Goal: Communication & Community: Answer question/provide support

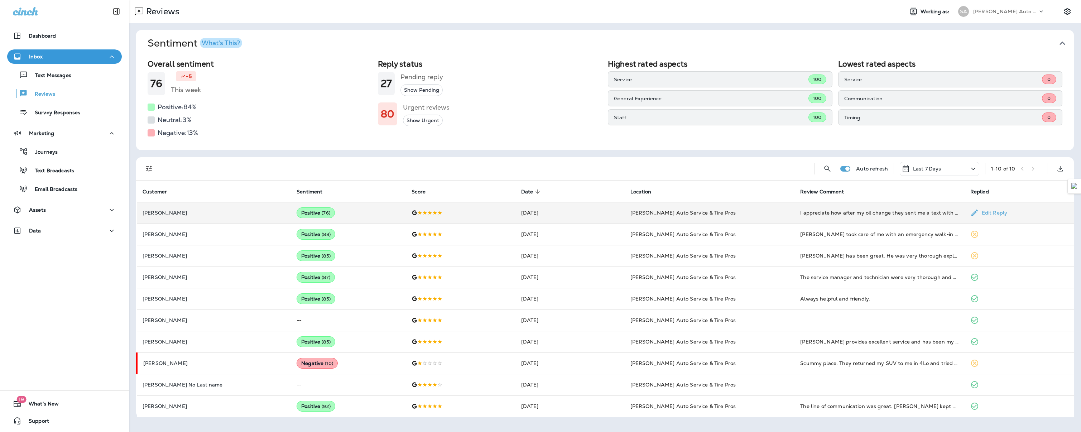
click at [742, 215] on td "[PERSON_NAME] Auto Service & Tire Pros" at bounding box center [710, 212] width 170 height 21
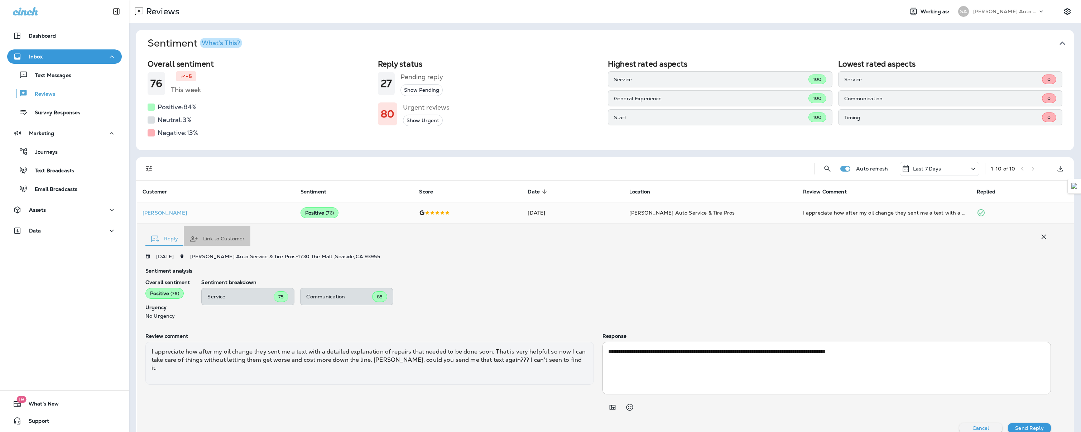
click at [216, 241] on button "Link to Customer" at bounding box center [217, 239] width 67 height 26
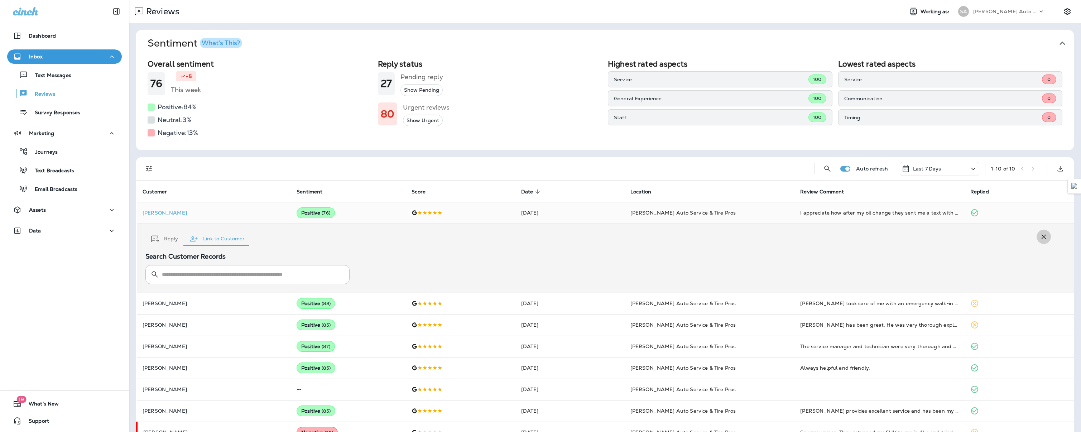
click at [1040, 235] on icon "button" at bounding box center [1044, 237] width 9 height 9
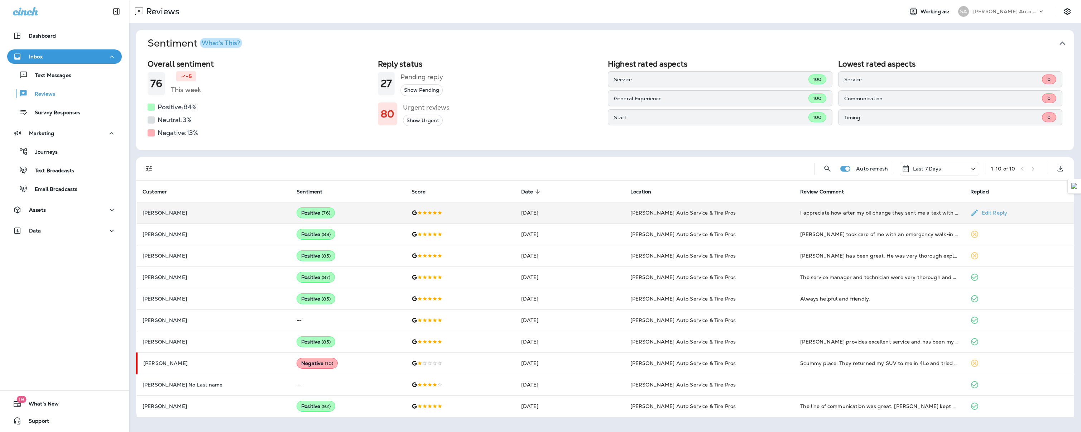
click at [358, 215] on td "Positive ( 76 )" at bounding box center [348, 212] width 115 height 21
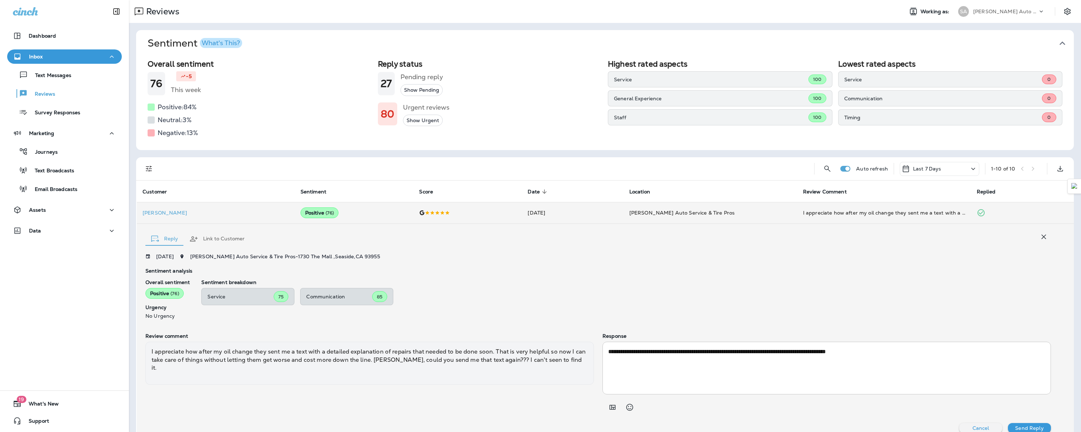
scroll to position [10, 0]
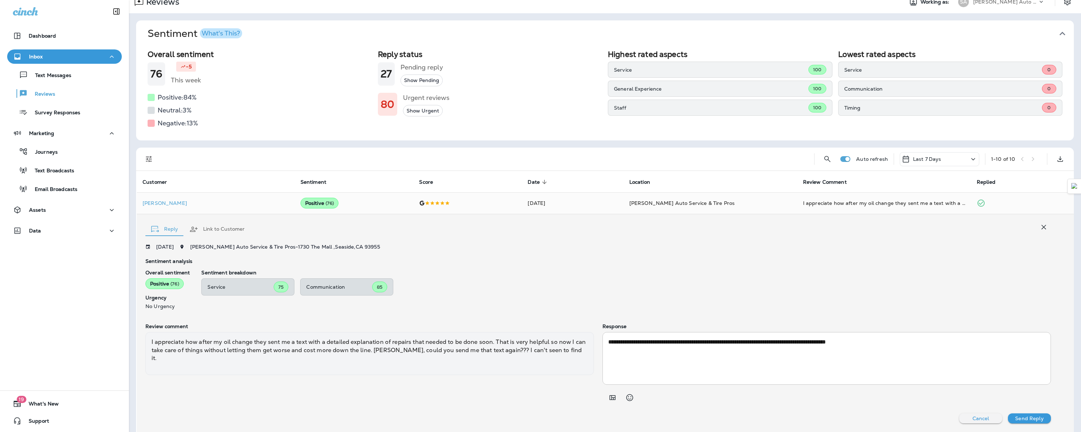
click at [233, 233] on button "Link to Customer" at bounding box center [217, 229] width 67 height 26
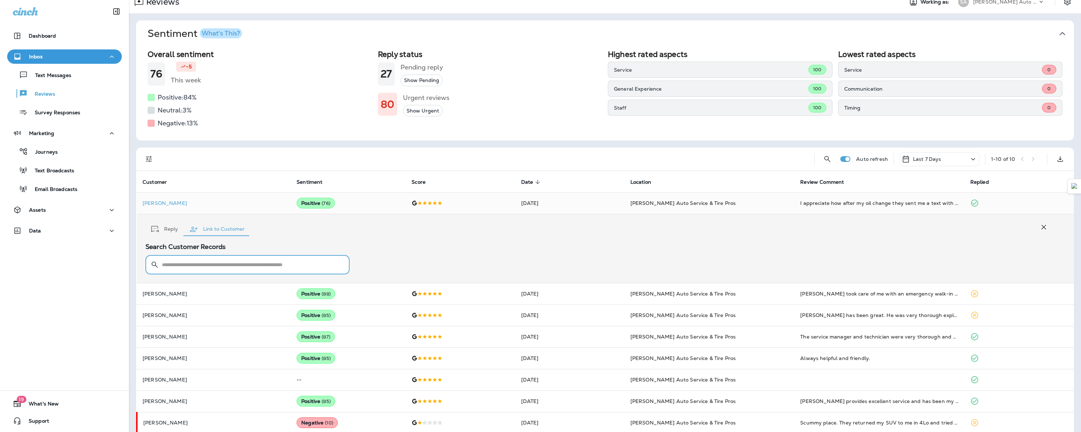
click at [230, 263] on input "text" at bounding box center [252, 264] width 180 height 19
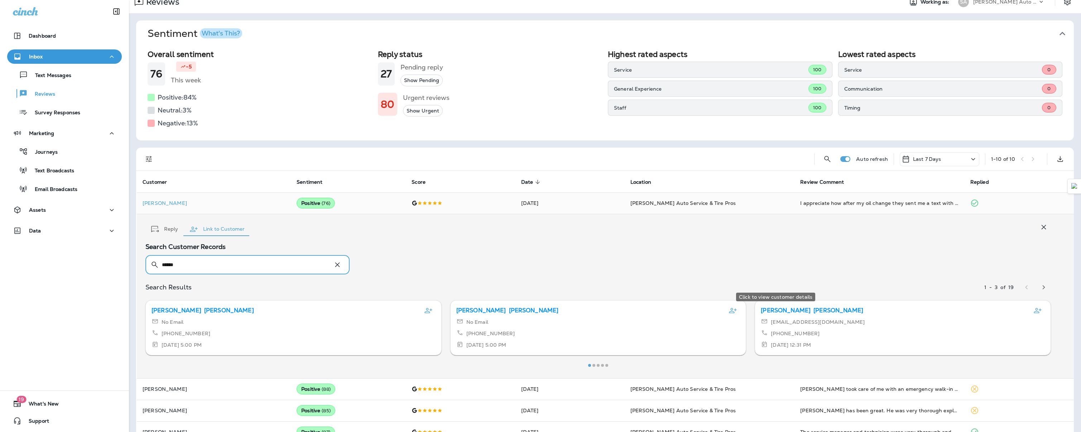
type input "******"
click at [814, 311] on p "[PERSON_NAME]" at bounding box center [839, 310] width 50 height 9
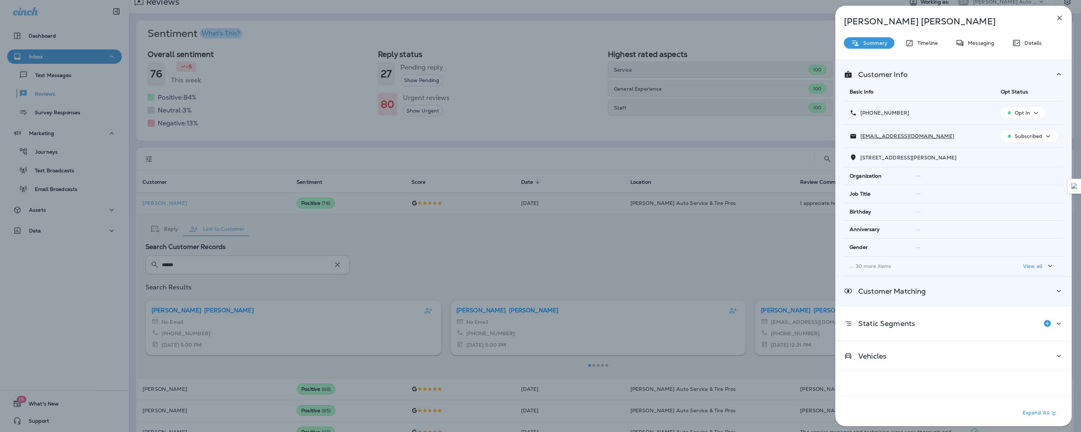
click at [1035, 293] on div "Customer Matching" at bounding box center [953, 291] width 219 height 9
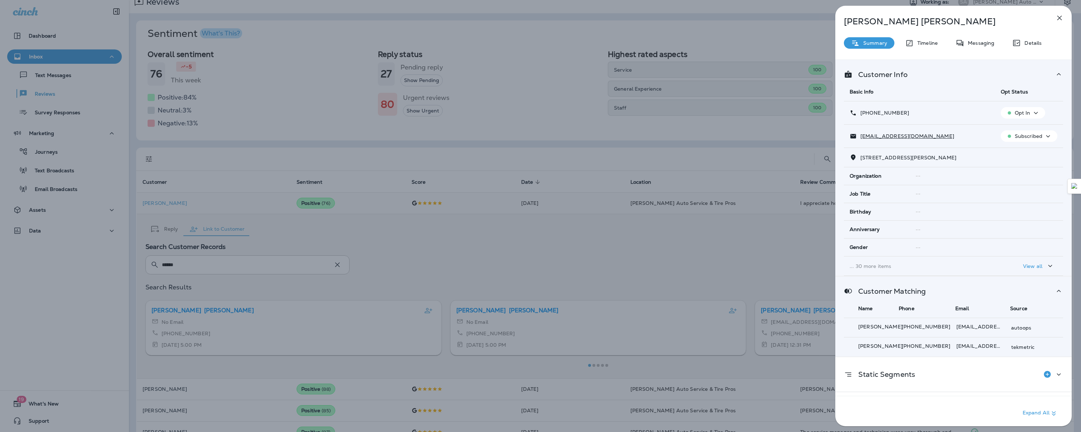
click at [1032, 292] on div "Customer Matching" at bounding box center [953, 291] width 219 height 9
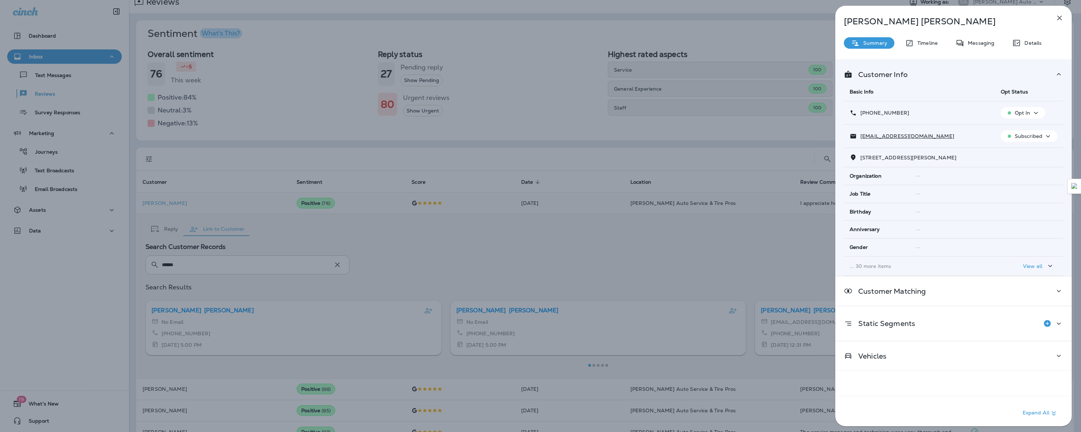
click at [1064, 23] on button "button" at bounding box center [1060, 18] width 14 height 14
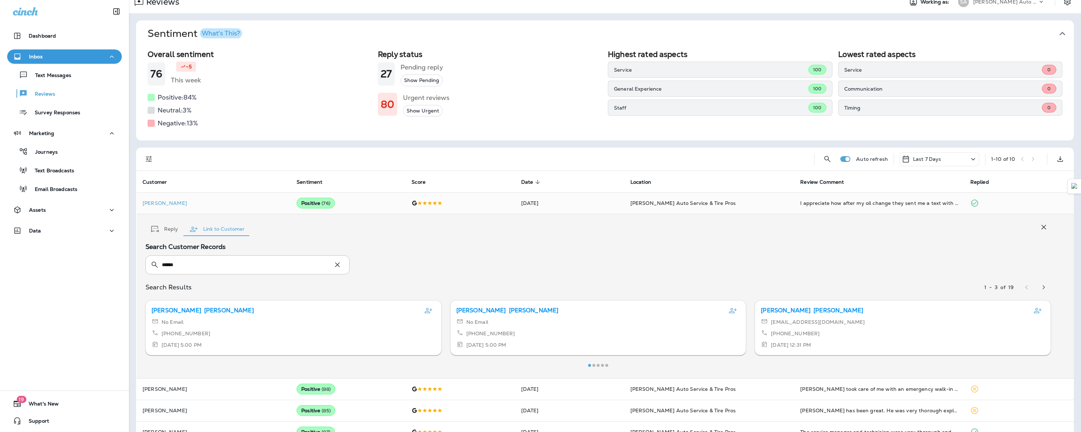
click at [869, 327] on div "[EMAIL_ADDRESS][DOMAIN_NAME] [PHONE_NUMBER] [DATE] 12:31 PM" at bounding box center [903, 334] width 284 height 32
click at [1034, 310] on icon "Link review to this customer" at bounding box center [1038, 310] width 9 height 9
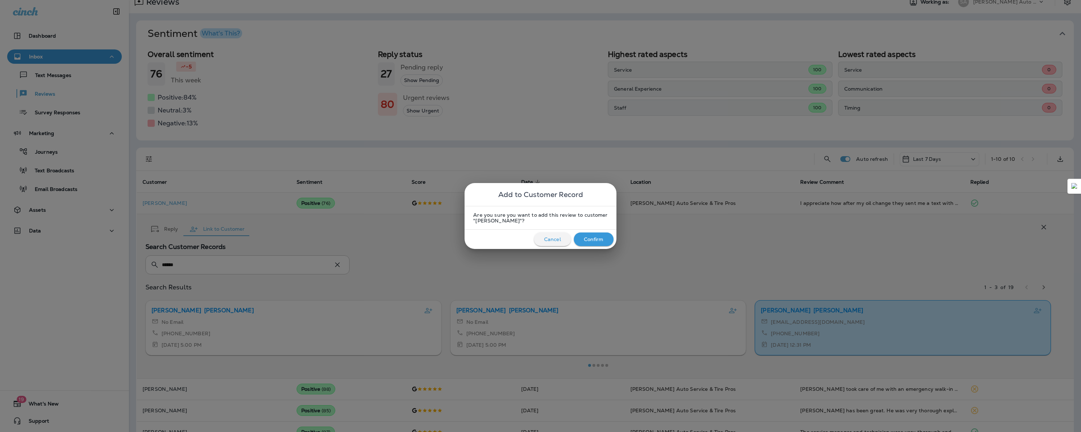
click at [589, 238] on p "Confirm" at bounding box center [594, 239] width 20 height 6
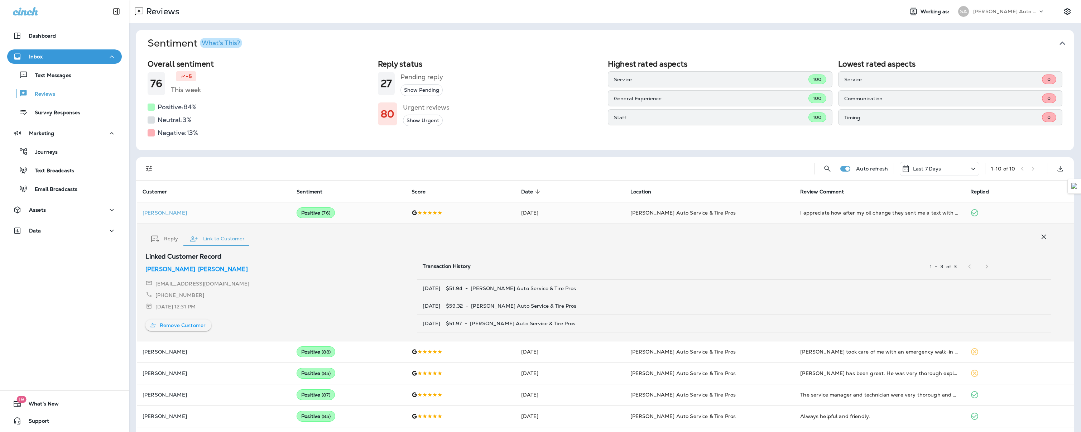
click at [1040, 237] on icon "button" at bounding box center [1044, 237] width 9 height 9
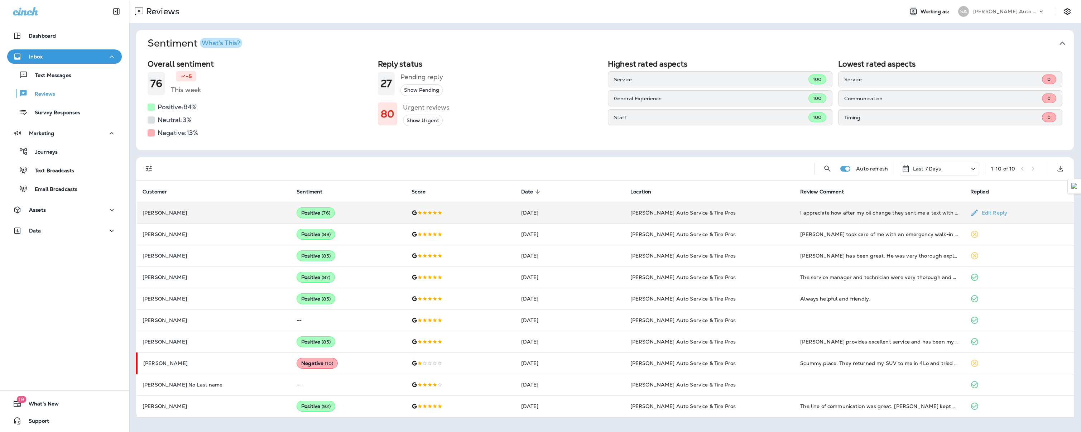
click at [211, 216] on td "[PERSON_NAME]" at bounding box center [214, 212] width 154 height 21
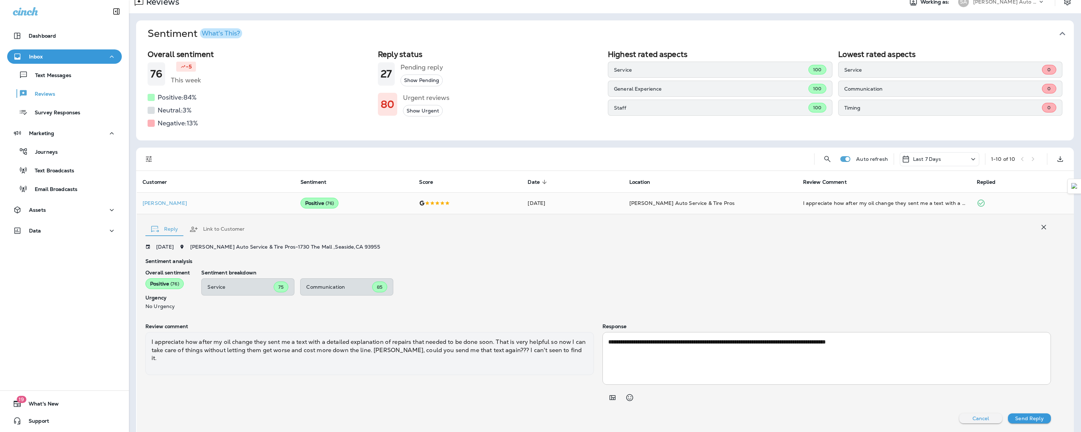
click at [232, 229] on button "Link to Customer" at bounding box center [217, 229] width 67 height 26
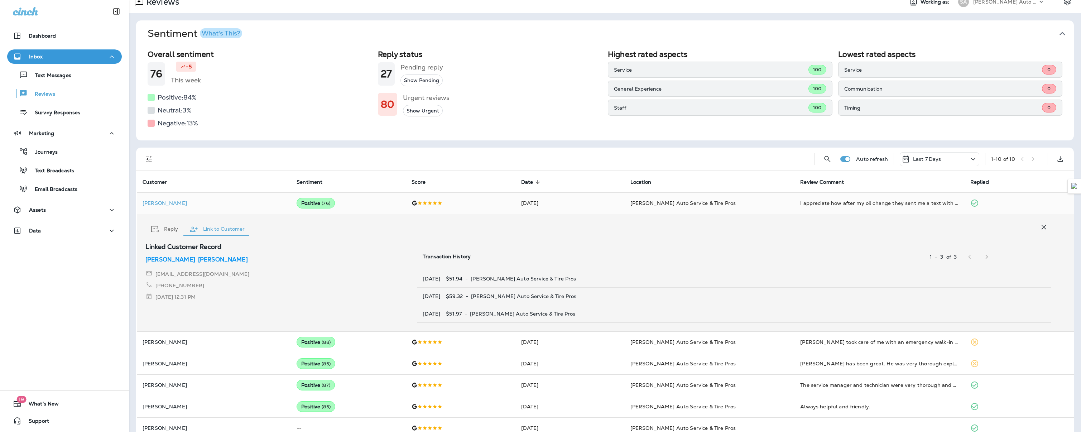
click at [154, 258] on p "[PERSON_NAME]" at bounding box center [170, 259] width 50 height 9
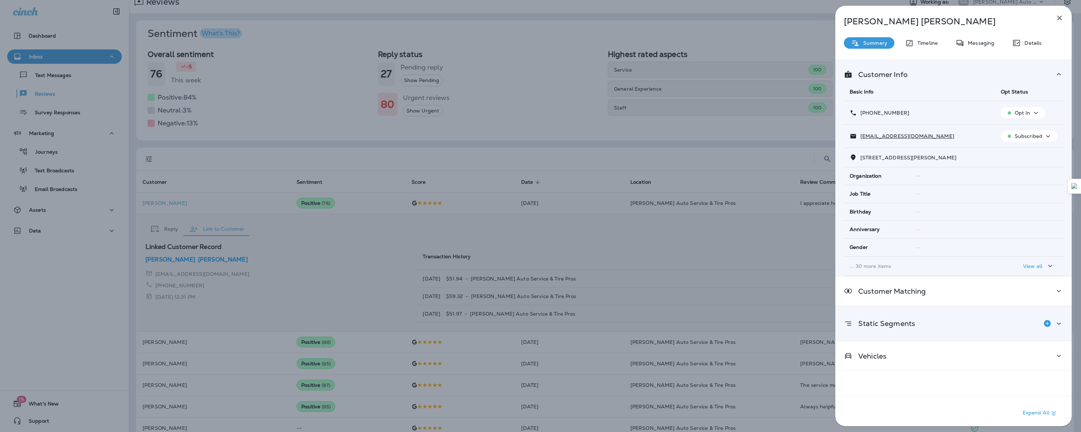
click at [1060, 324] on div "Static Segments" at bounding box center [954, 323] width 236 height 34
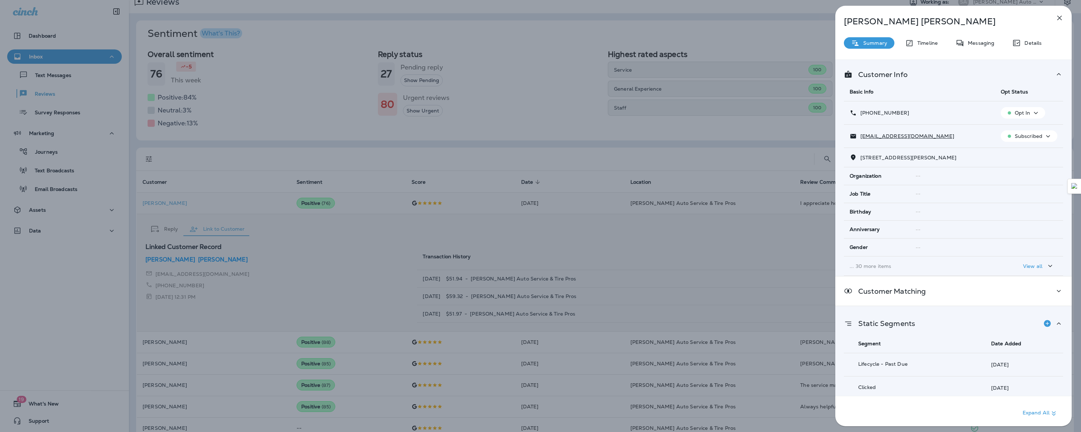
click at [1060, 324] on div "Static Segments Segment Date Added Lifecycle - Past Due [DATE] Clicked [DATE] R…" at bounding box center [954, 396] width 236 height 181
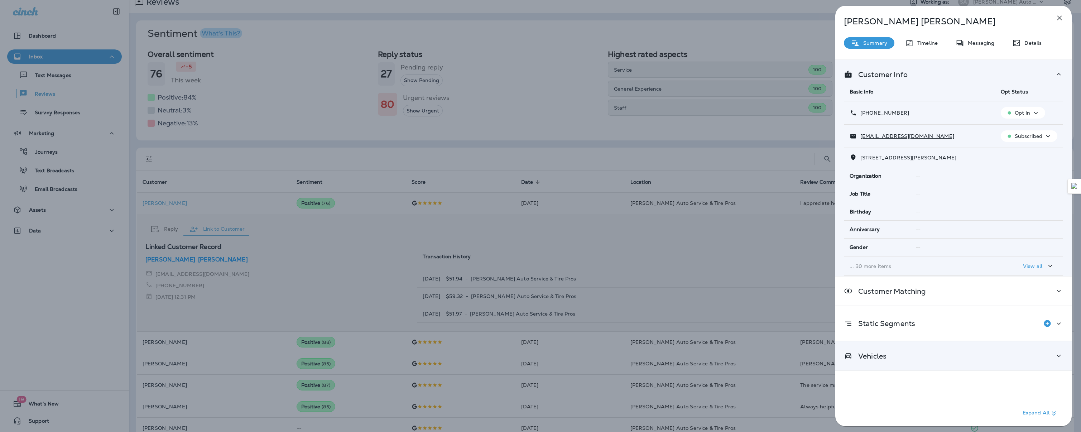
click at [1056, 350] on div "Vehicles" at bounding box center [954, 355] width 236 height 29
click at [1056, 350] on div "Vehicles Vehicle VIN License Plate 2015 Ford Explorer 2015 Ford Explorer Oil Ch…" at bounding box center [954, 417] width 236 height 153
click at [1056, 350] on div "Vehicles" at bounding box center [954, 355] width 236 height 29
click at [1056, 350] on div "Vehicles Vehicle VIN License Plate 2015 Ford Explorer 2015 Ford Explorer Oil Ch…" at bounding box center [954, 417] width 236 height 153
click at [980, 45] on p "Messaging" at bounding box center [980, 43] width 30 height 6
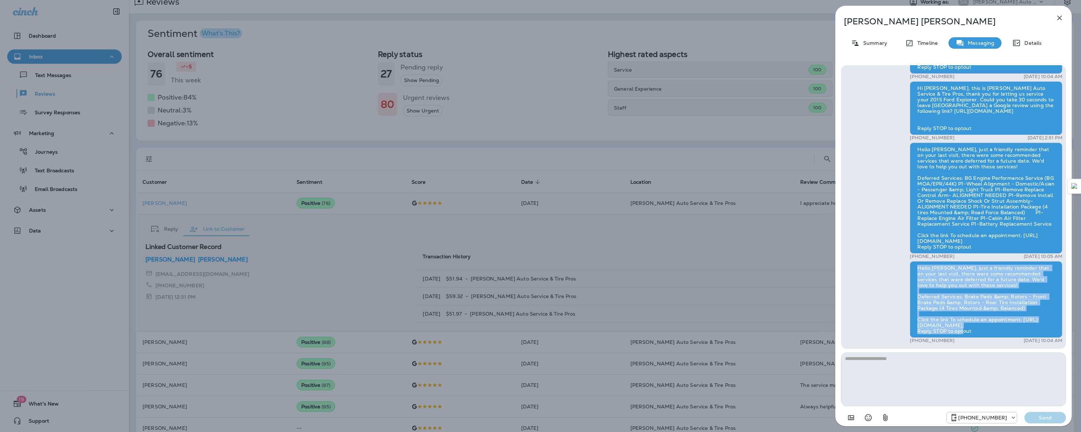
drag, startPoint x: 917, startPoint y: 265, endPoint x: 1037, endPoint y: 330, distance: 135.5
click at [1037, 330] on div "Hello [PERSON_NAME], just a friendly reminder that on your last visit, there we…" at bounding box center [986, 299] width 153 height 77
copy div "Hello [PERSON_NAME], just a friendly reminder that on your last visit, there we…"
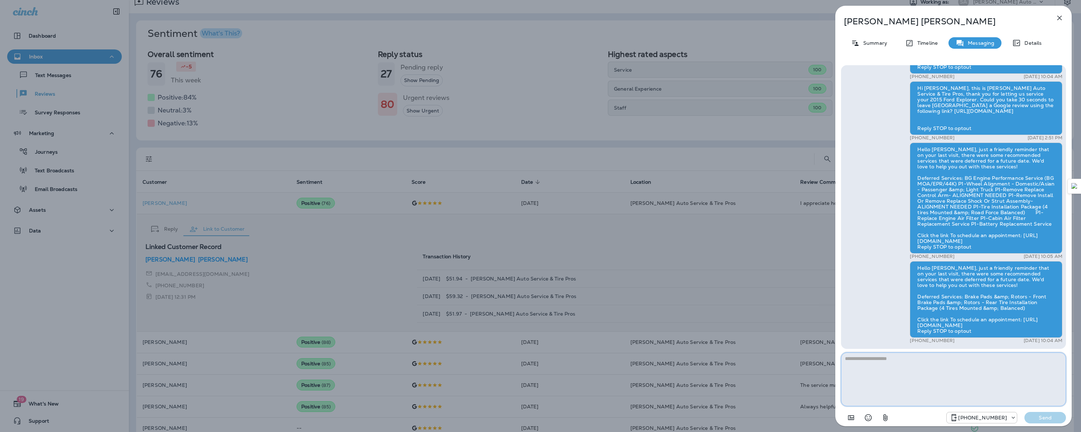
click at [888, 374] on textarea at bounding box center [953, 380] width 225 height 54
drag, startPoint x: 880, startPoint y: 366, endPoint x: 858, endPoint y: 370, distance: 23.0
click at [858, 370] on textarea at bounding box center [953, 380] width 225 height 54
type textarea "*"
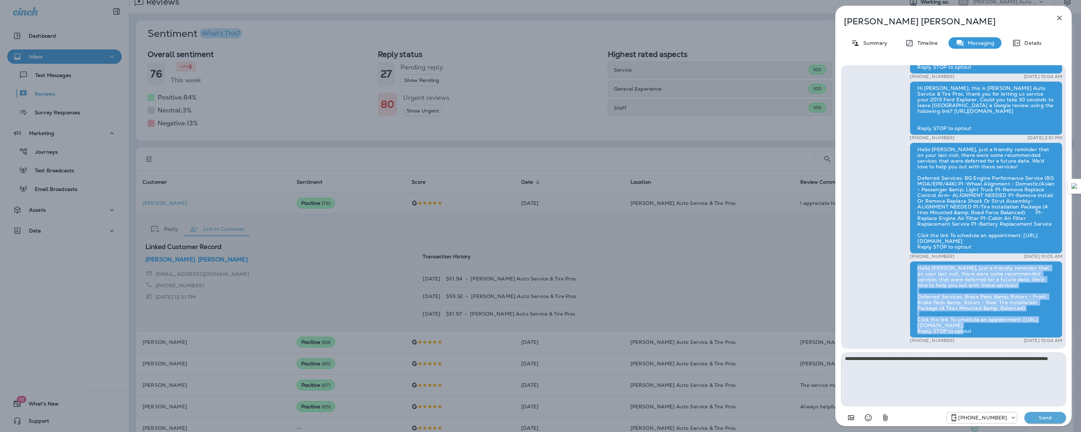
drag, startPoint x: 915, startPoint y: 266, endPoint x: 1010, endPoint y: 329, distance: 113.7
click at [1010, 329] on div "Hello [PERSON_NAME], just a friendly reminder that on your last visit, there we…" at bounding box center [986, 299] width 153 height 77
copy div "Hello [PERSON_NAME], just a friendly reminder that on your last visit, there we…"
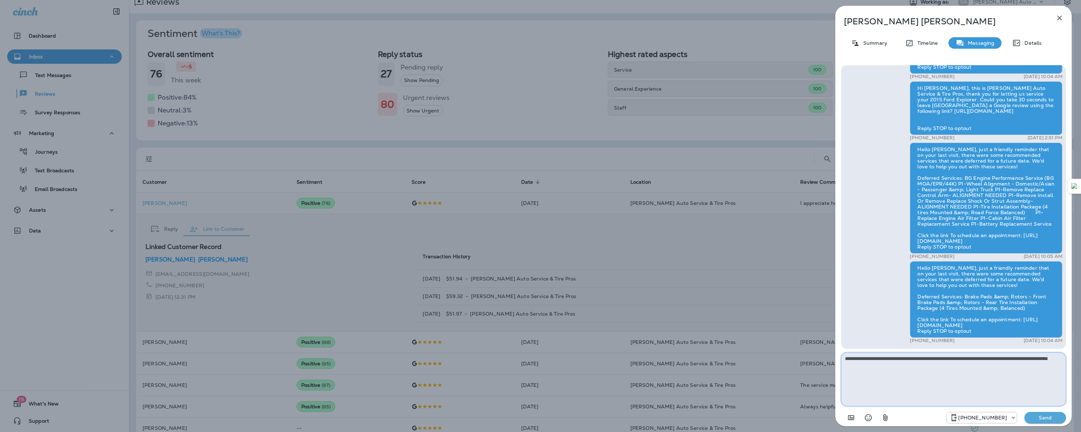
click at [846, 385] on textarea "**********" at bounding box center [953, 380] width 225 height 54
paste textarea "**********"
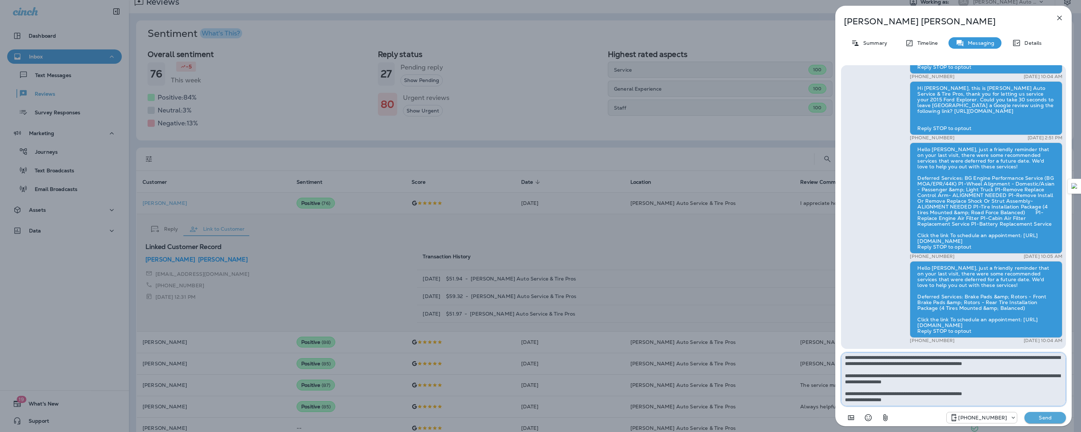
scroll to position [25, 0]
type textarea "**********"
click at [1037, 418] on p "Send" at bounding box center [1045, 418] width 30 height 6
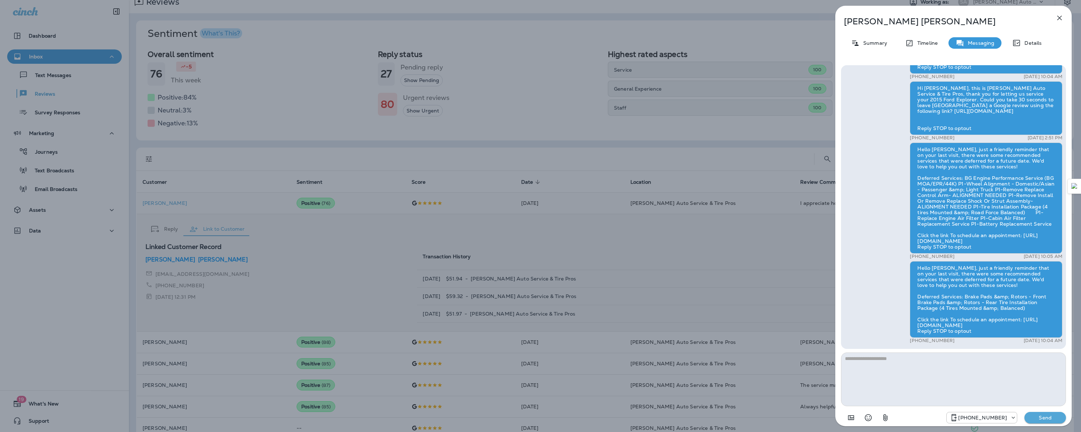
scroll to position [0, 0]
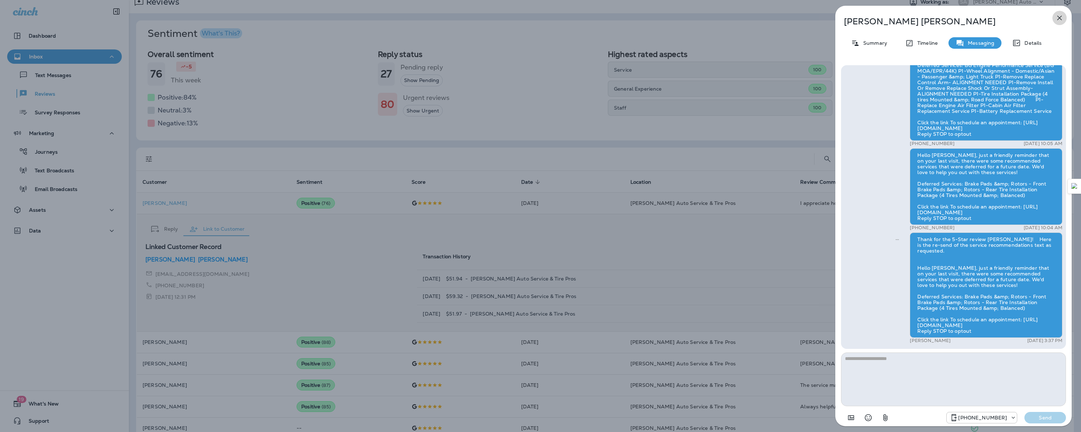
click at [1061, 18] on icon "button" at bounding box center [1060, 18] width 9 height 9
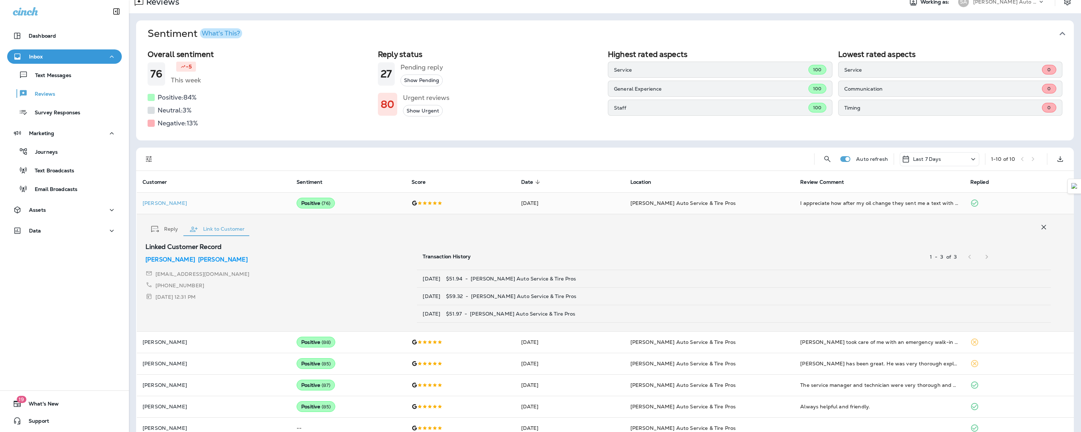
click at [1040, 229] on icon "button" at bounding box center [1044, 227] width 9 height 9
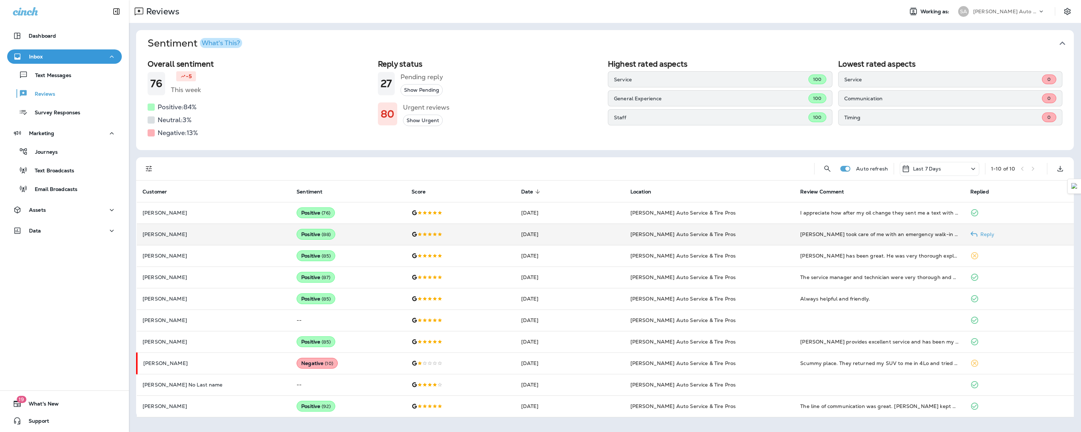
click at [229, 232] on p "[PERSON_NAME]" at bounding box center [214, 234] width 143 height 6
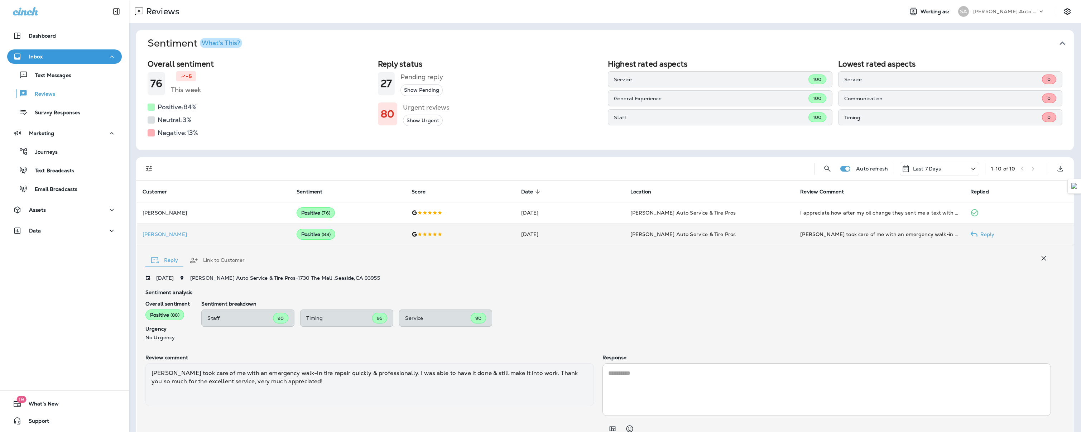
scroll to position [31, 0]
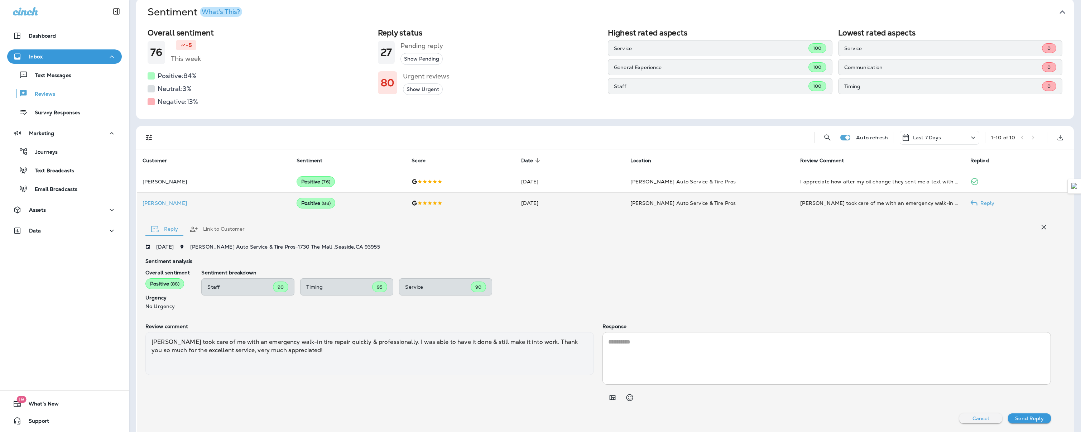
click at [225, 227] on button "Link to Customer" at bounding box center [217, 229] width 67 height 26
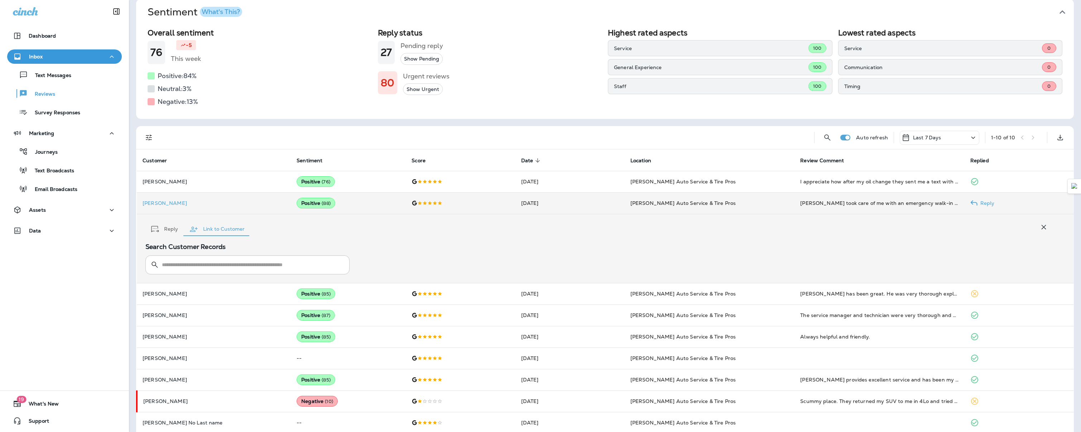
click at [222, 260] on input "text" at bounding box center [252, 264] width 180 height 19
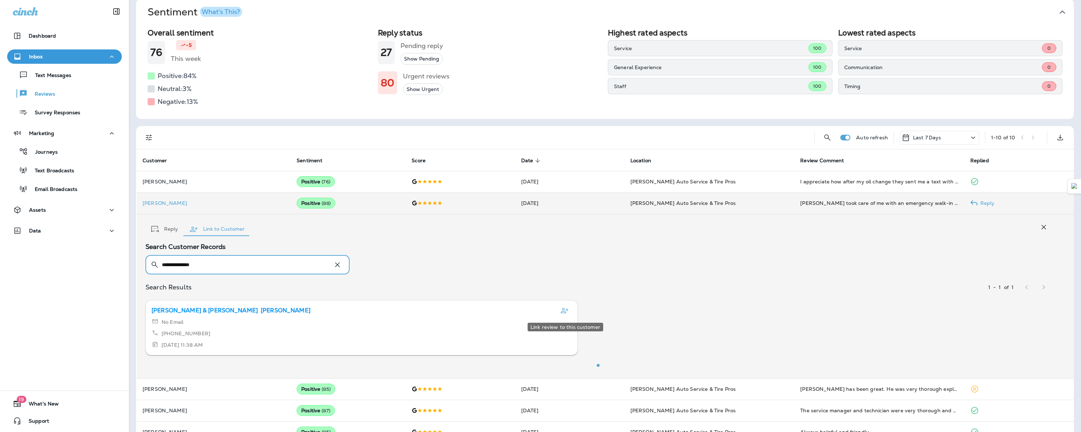
type input "**********"
click at [560, 309] on button "Link review to this customer" at bounding box center [565, 310] width 14 height 14
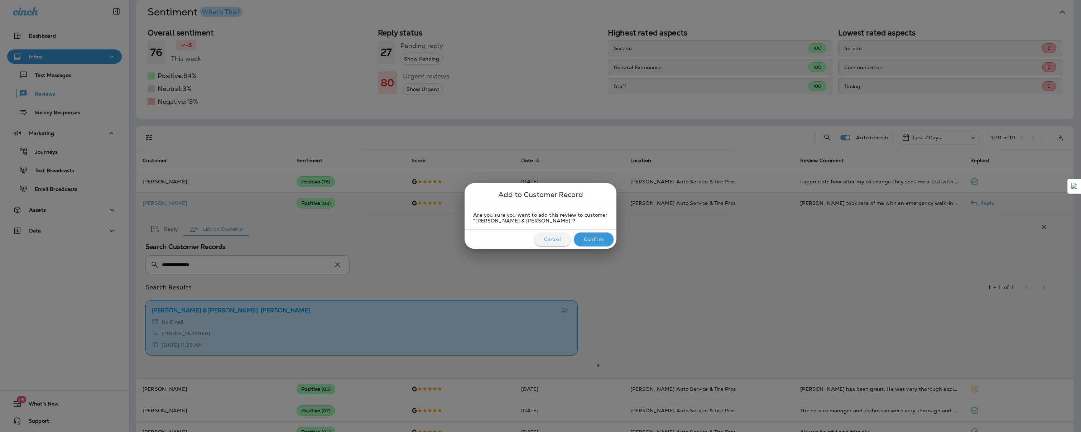
click at [592, 239] on p "Confirm" at bounding box center [594, 239] width 20 height 6
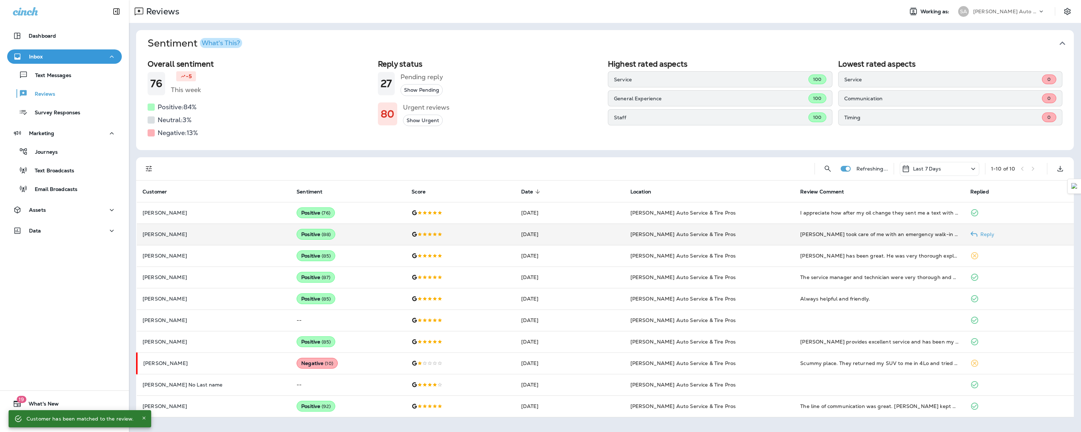
scroll to position [0, 0]
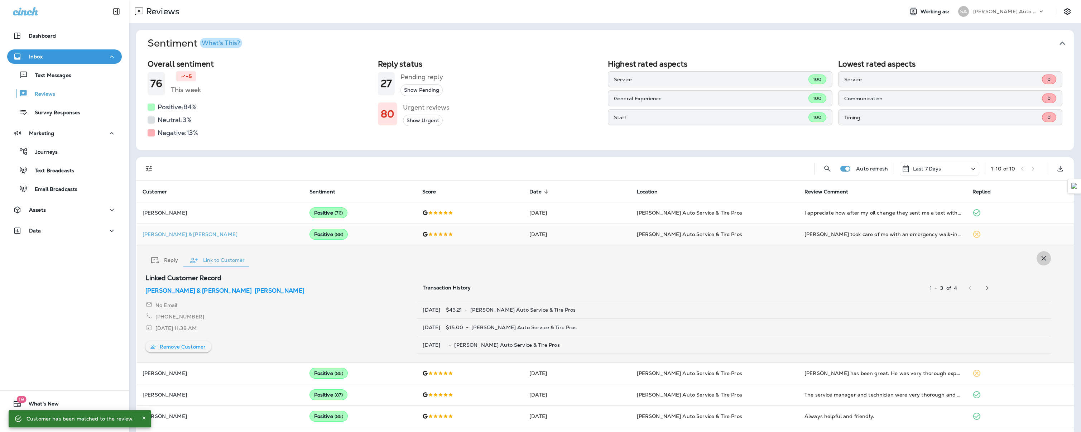
click at [1043, 259] on icon "button" at bounding box center [1044, 258] width 9 height 9
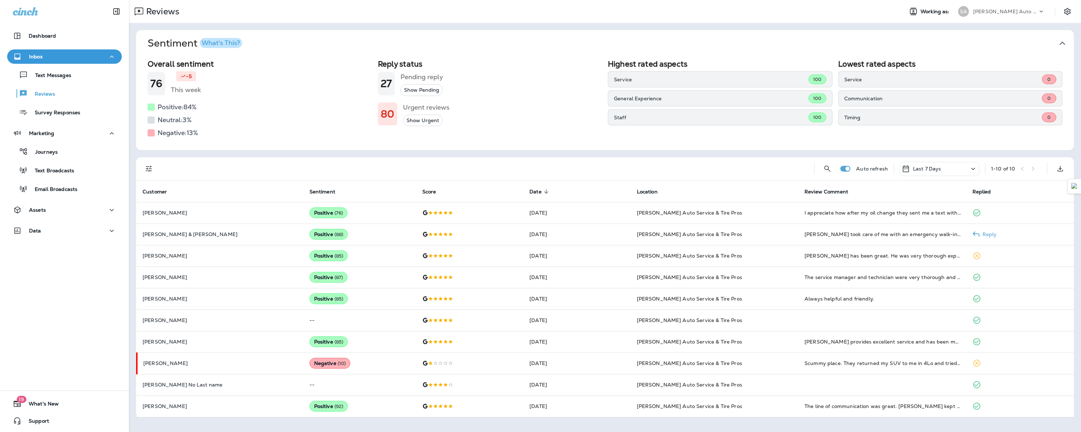
click at [238, 237] on p "[PERSON_NAME] & [PERSON_NAME]" at bounding box center [221, 234] width 156 height 6
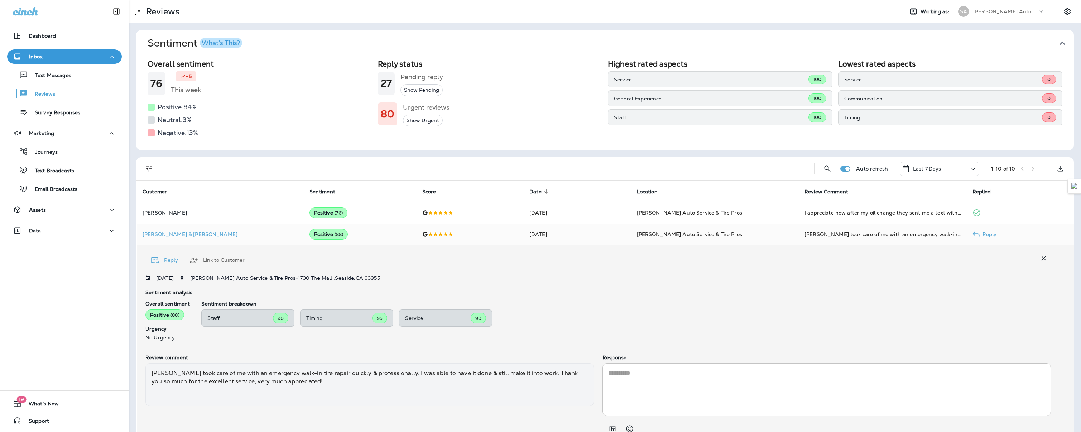
scroll to position [31, 0]
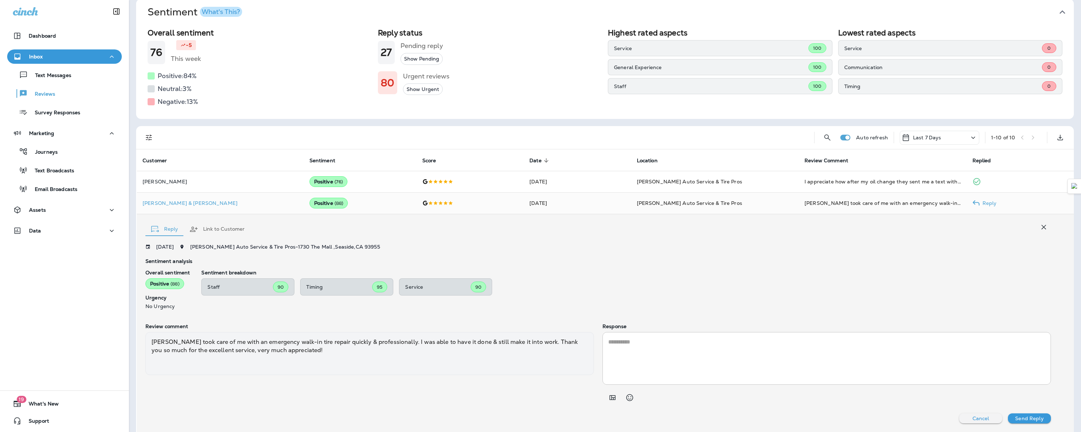
click at [223, 229] on button "Link to Customer" at bounding box center [217, 229] width 67 height 26
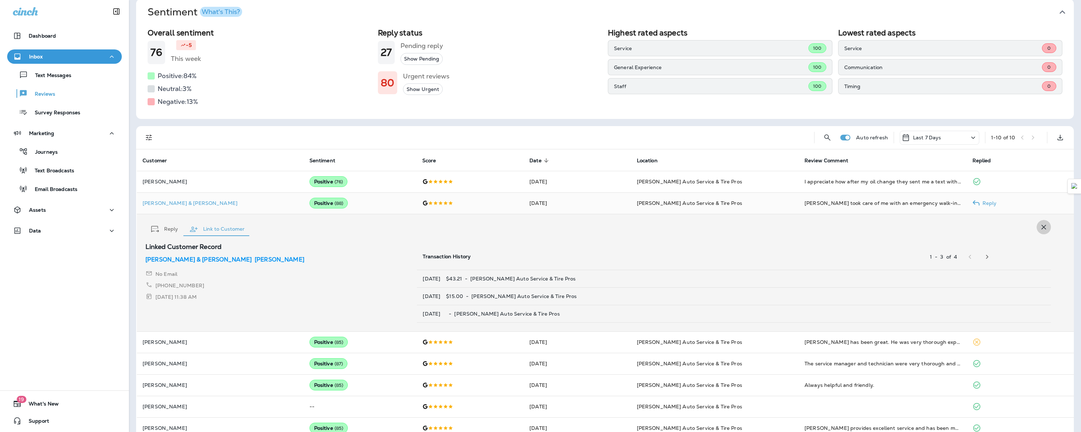
click at [1040, 227] on icon "button" at bounding box center [1044, 227] width 9 height 9
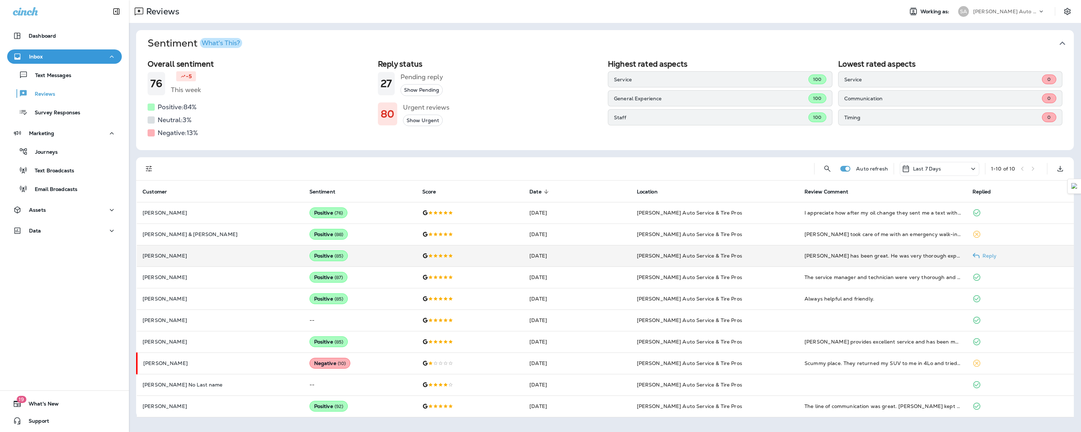
click at [257, 252] on td "[PERSON_NAME]" at bounding box center [220, 255] width 167 height 21
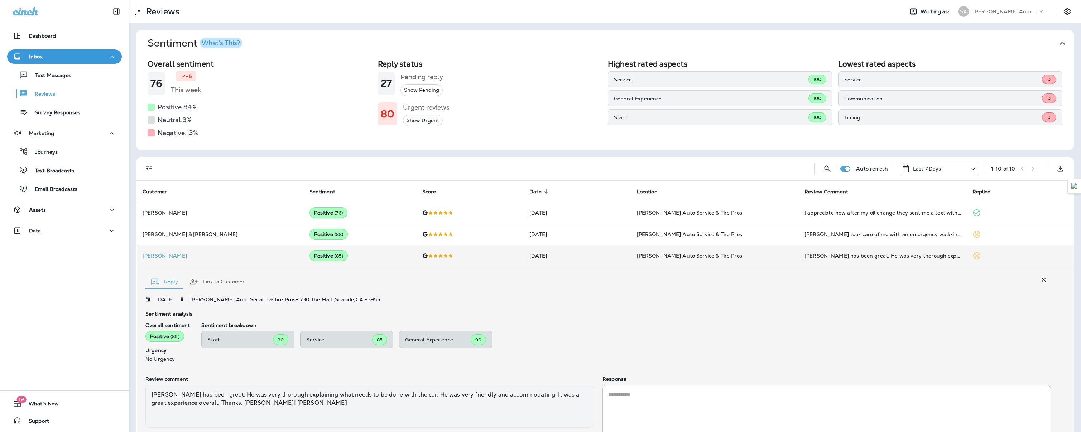
scroll to position [53, 0]
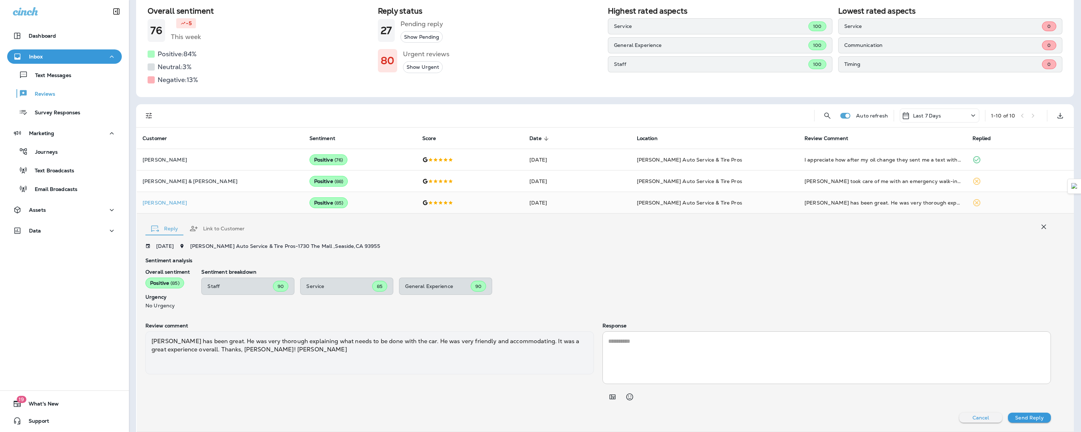
click at [227, 229] on button "Link to Customer" at bounding box center [217, 229] width 67 height 26
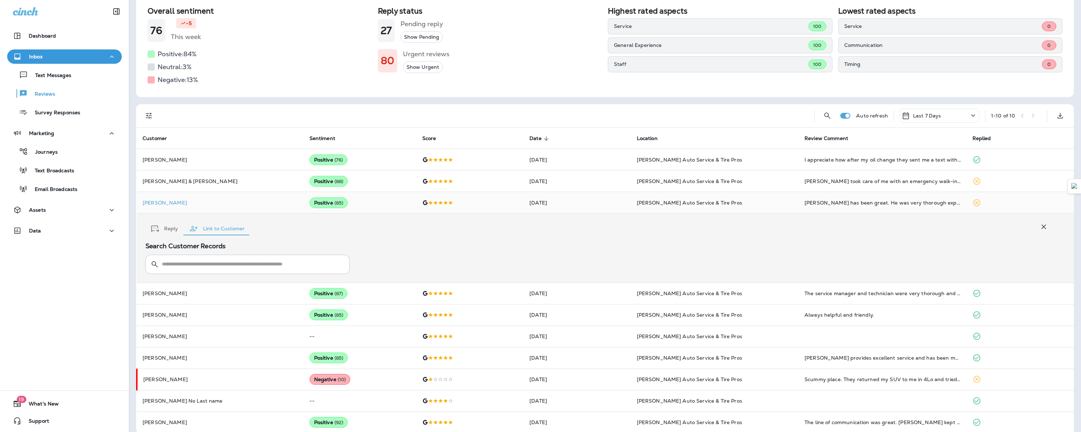
click at [206, 268] on input "text" at bounding box center [252, 264] width 180 height 19
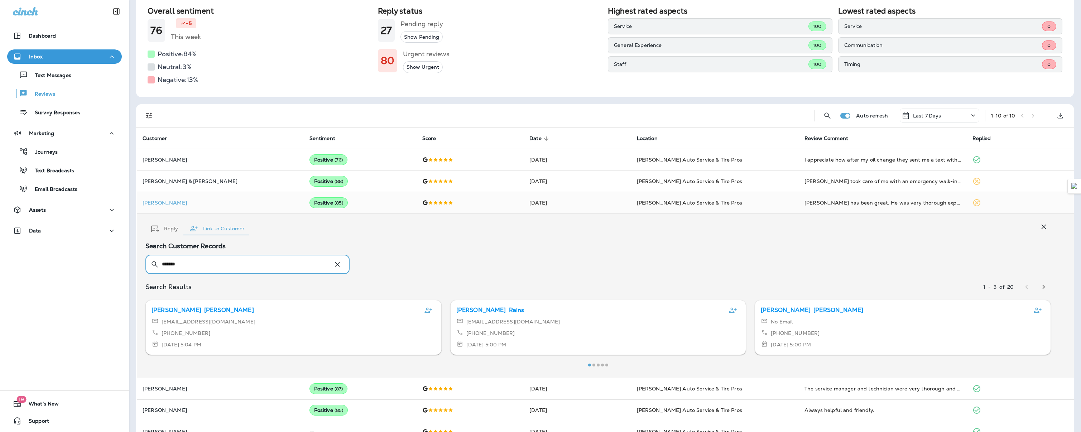
type input "******"
click at [1040, 289] on icon "button" at bounding box center [1044, 287] width 9 height 9
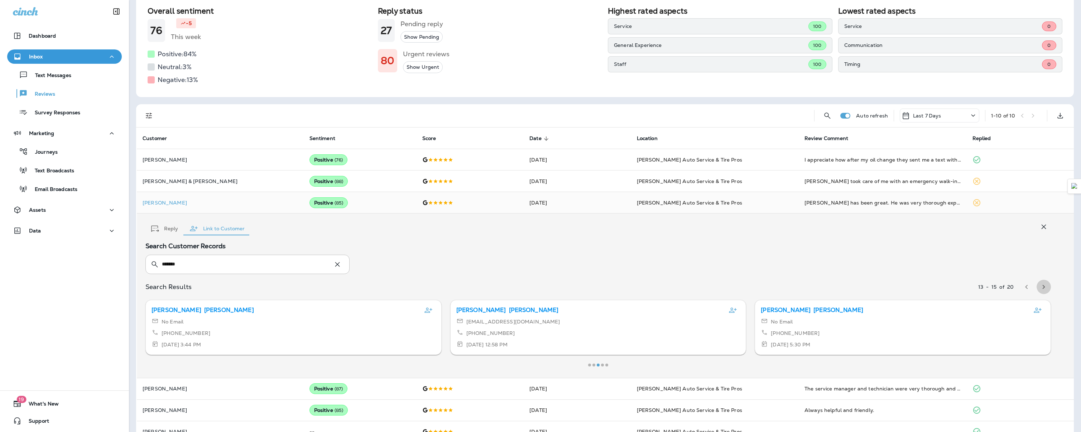
click at [1040, 289] on icon "button" at bounding box center [1044, 287] width 9 height 9
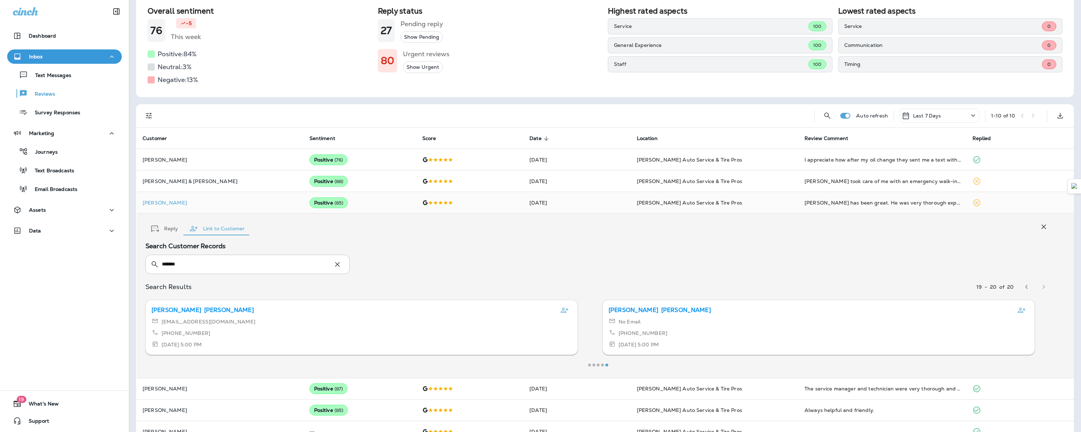
click at [1040, 289] on div at bounding box center [1036, 287] width 32 height 14
click at [1040, 226] on icon "button" at bounding box center [1044, 227] width 9 height 9
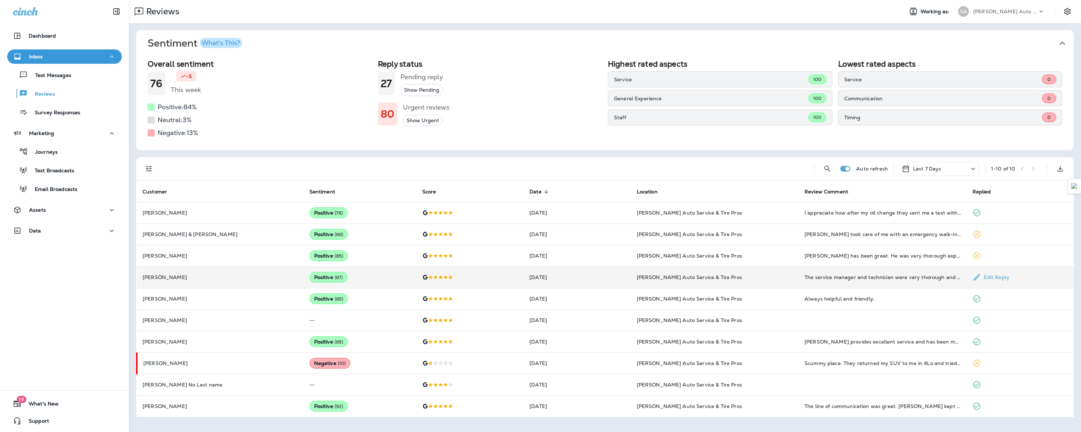
click at [386, 274] on td "Positive ( 87 )" at bounding box center [360, 277] width 113 height 21
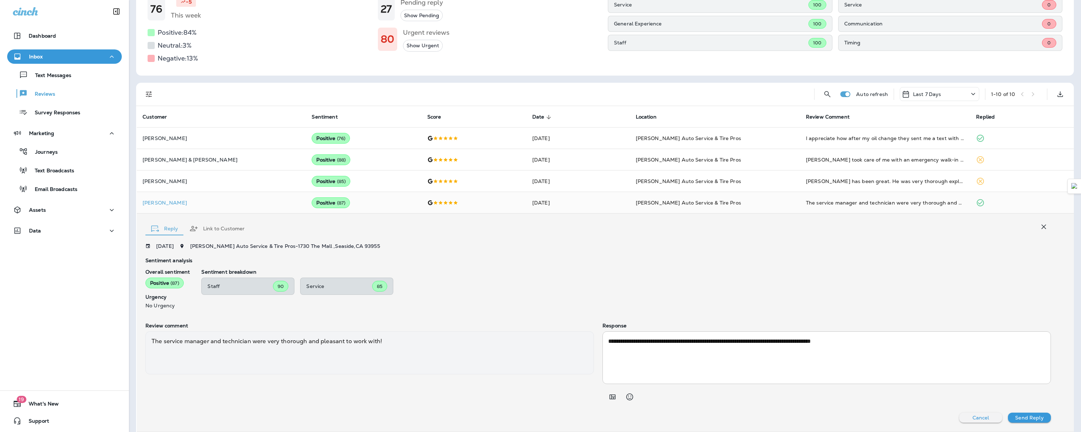
click at [225, 226] on button "Link to Customer" at bounding box center [217, 229] width 67 height 26
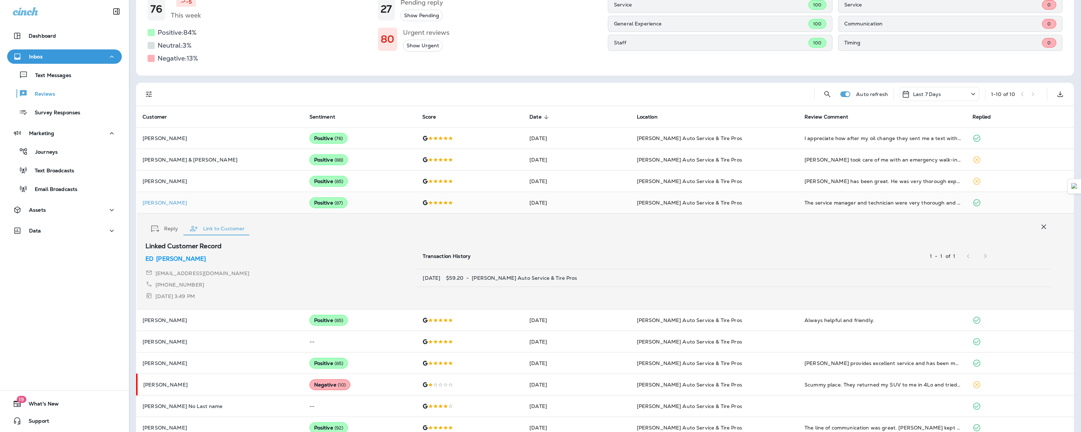
click at [1040, 225] on icon "button" at bounding box center [1044, 227] width 9 height 9
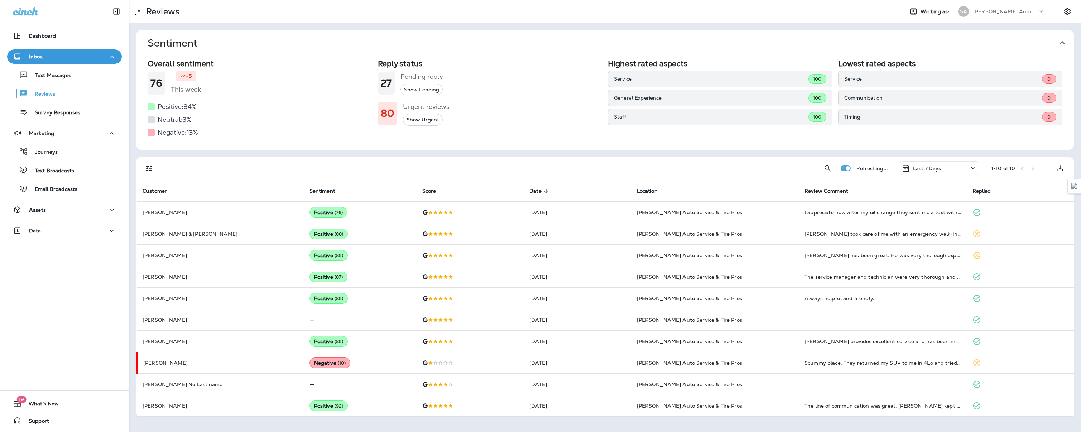
scroll to position [0, 0]
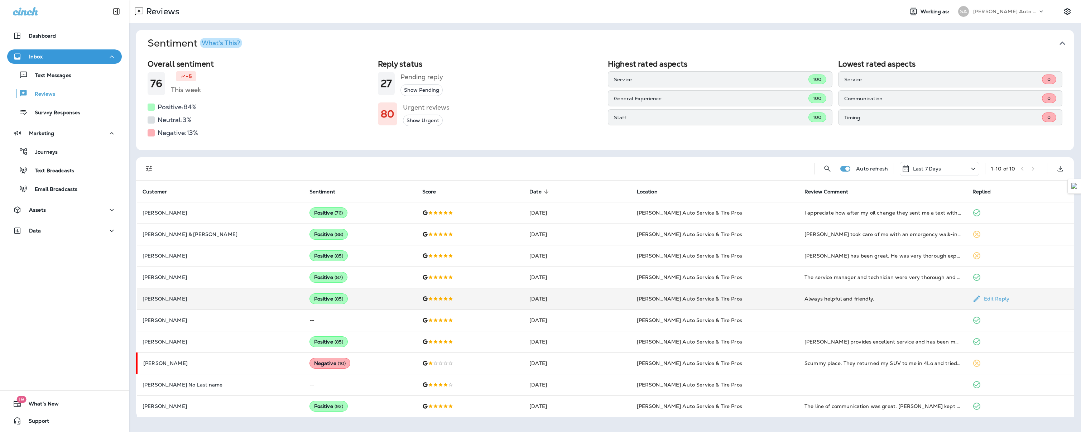
click at [201, 300] on p "[PERSON_NAME]" at bounding box center [221, 299] width 156 height 6
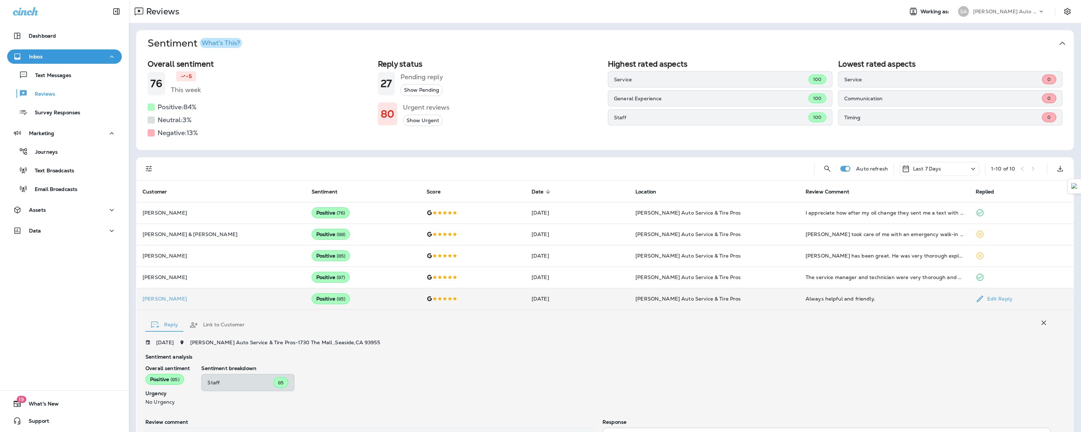
scroll to position [96, 0]
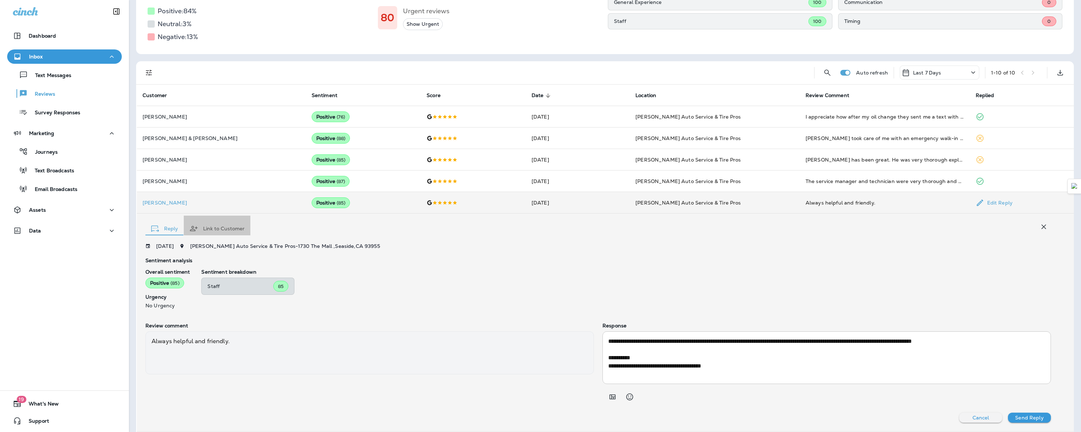
click at [228, 228] on button "Link to Customer" at bounding box center [217, 229] width 67 height 26
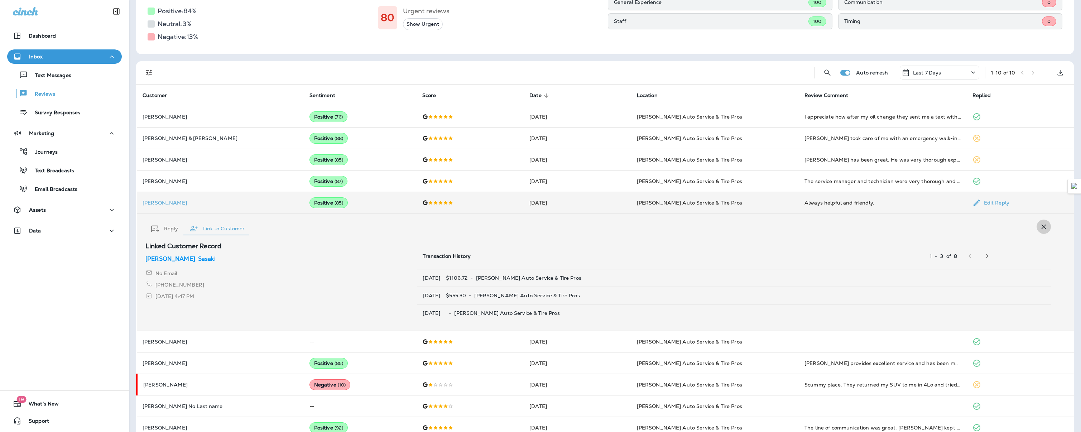
click at [1040, 229] on icon "button" at bounding box center [1044, 227] width 9 height 9
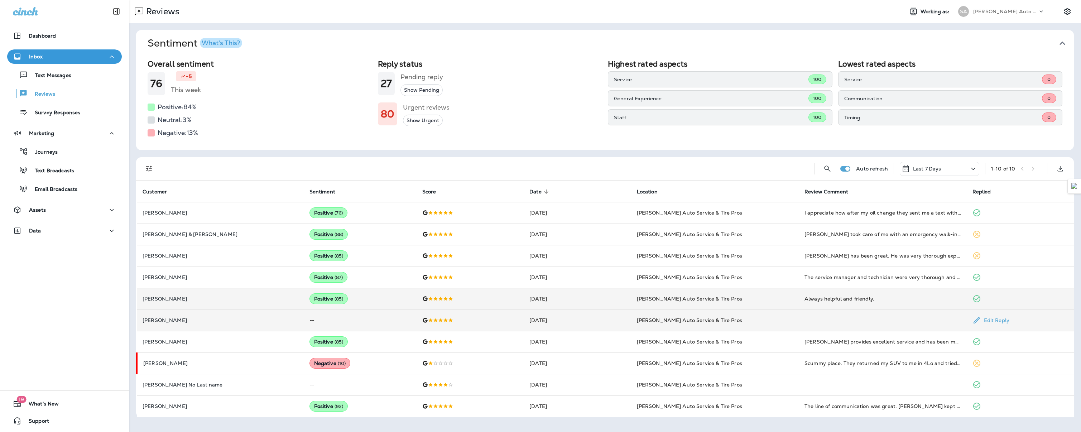
click at [241, 317] on p "[PERSON_NAME]" at bounding box center [221, 320] width 156 height 6
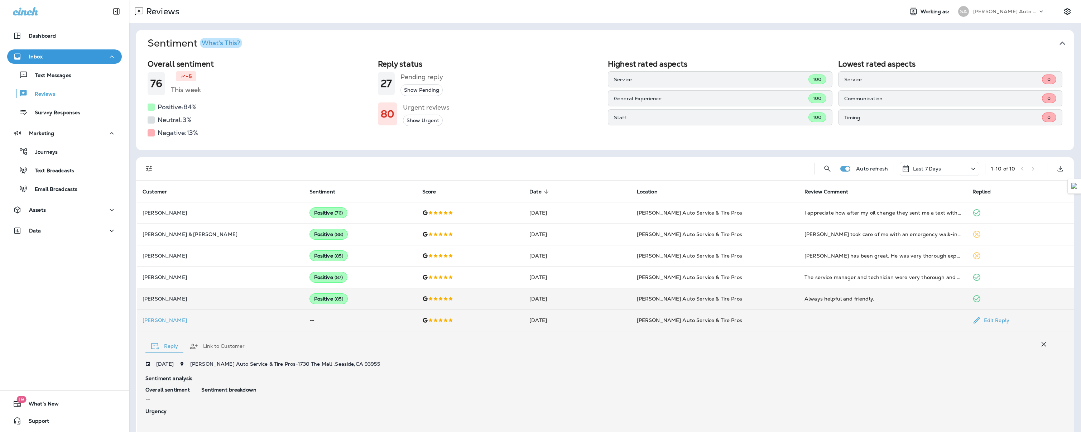
scroll to position [108, 0]
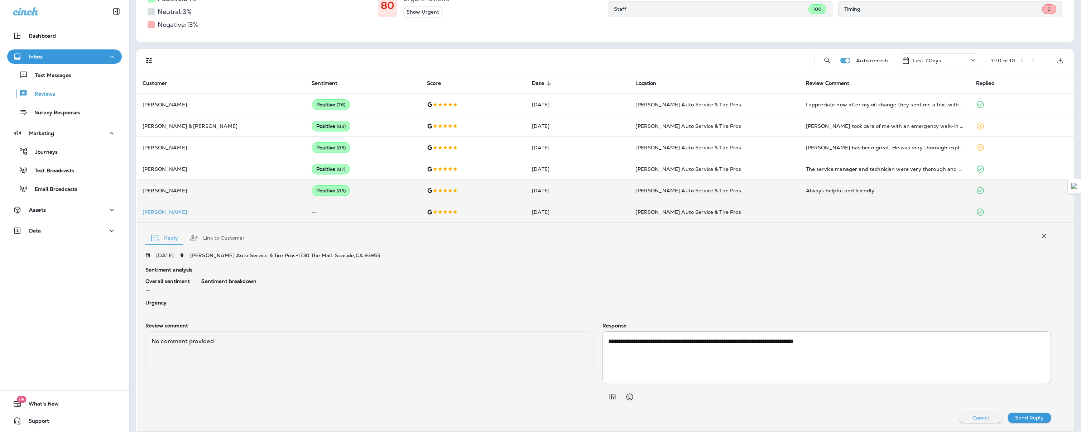
click at [236, 236] on button "Link to Customer" at bounding box center [217, 238] width 67 height 26
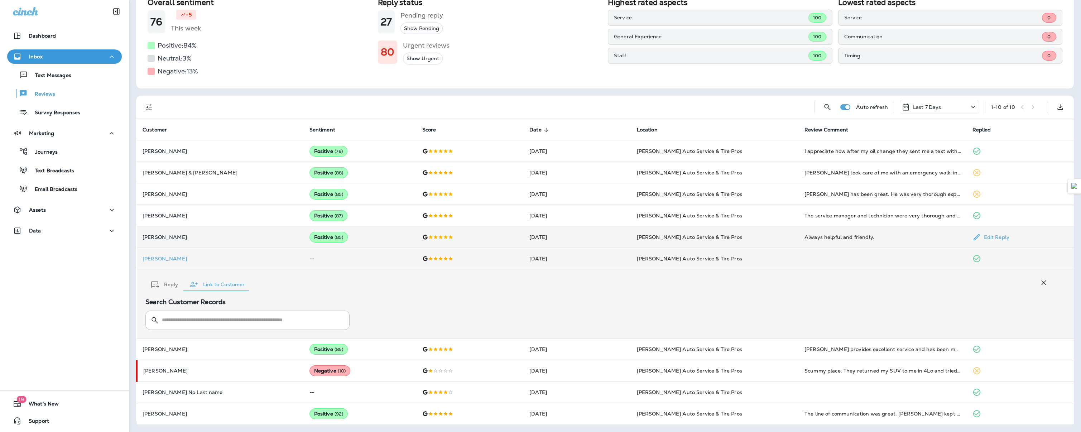
scroll to position [61, 0]
click at [185, 320] on input "text" at bounding box center [252, 320] width 180 height 19
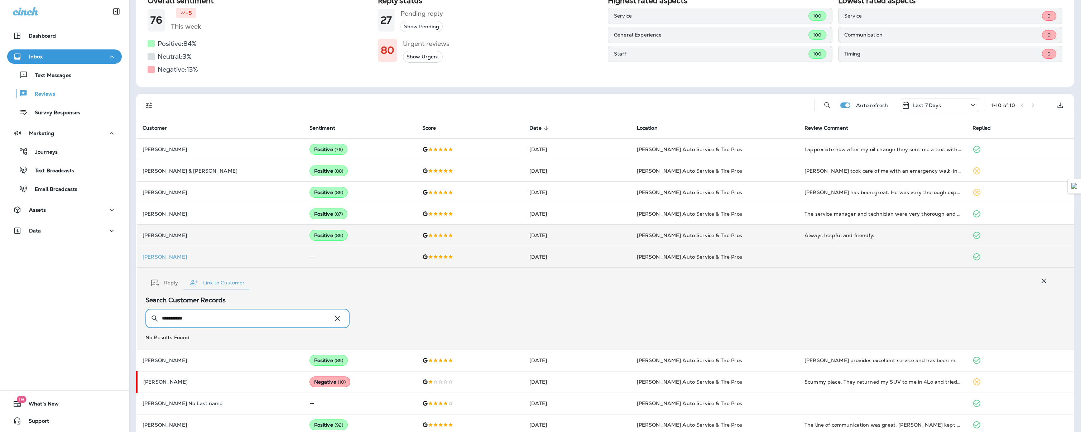
type input "**********"
click at [340, 321] on icon "button" at bounding box center [337, 318] width 9 height 9
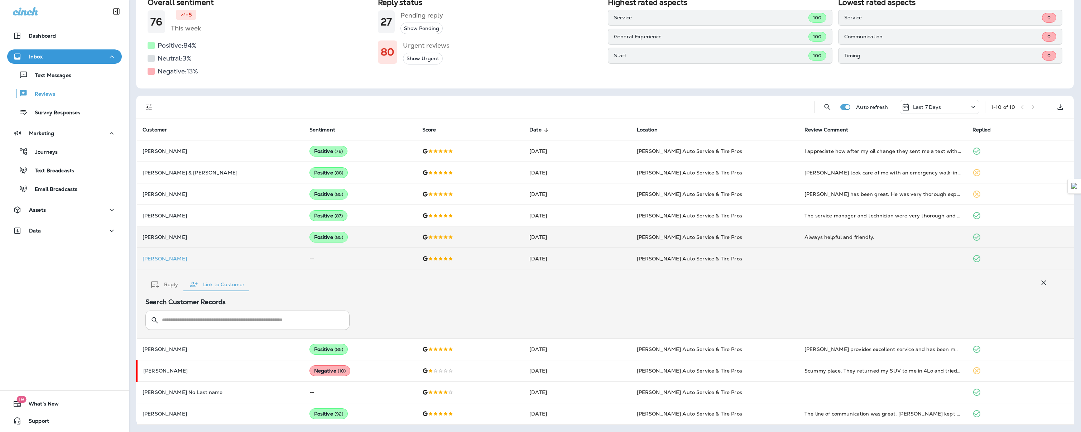
scroll to position [61, 0]
click at [1040, 282] on icon "button" at bounding box center [1044, 282] width 9 height 9
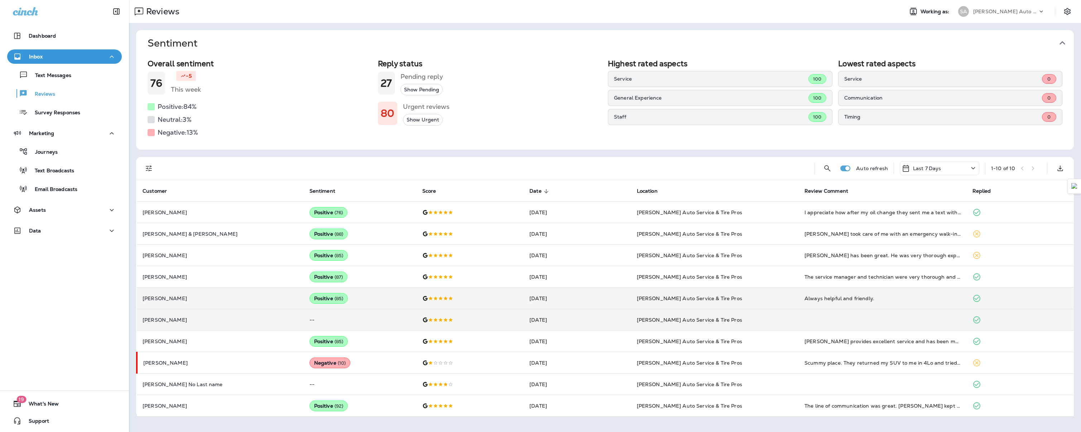
scroll to position [0, 0]
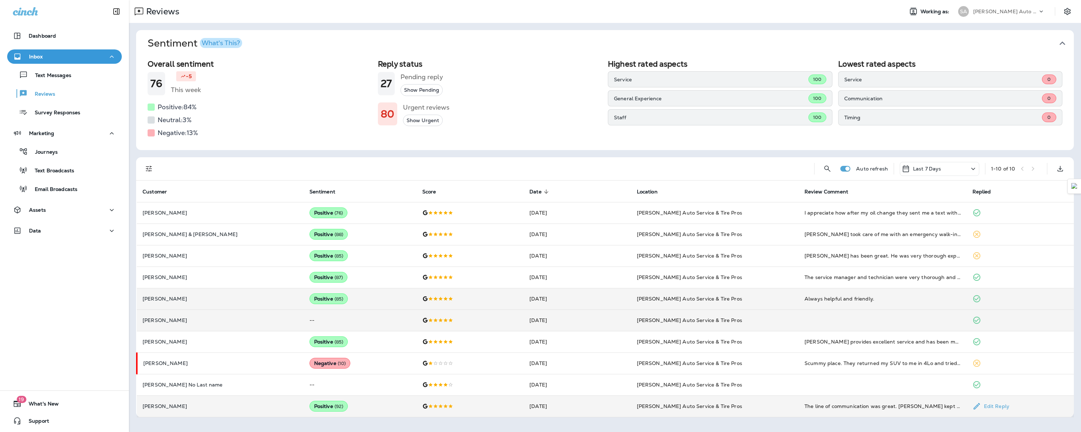
click at [364, 409] on td "Positive ( 92 )" at bounding box center [360, 406] width 113 height 21
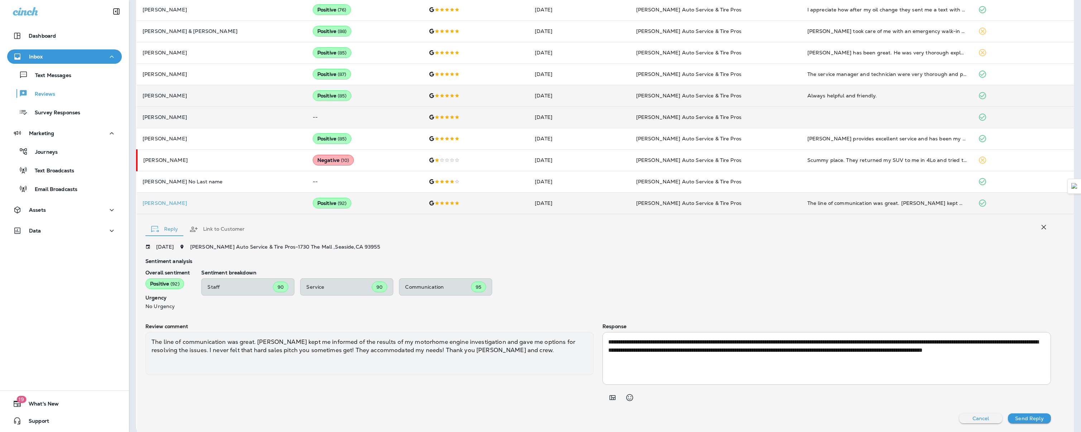
scroll to position [203, 0]
click at [233, 228] on button "Link to Customer" at bounding box center [217, 229] width 67 height 26
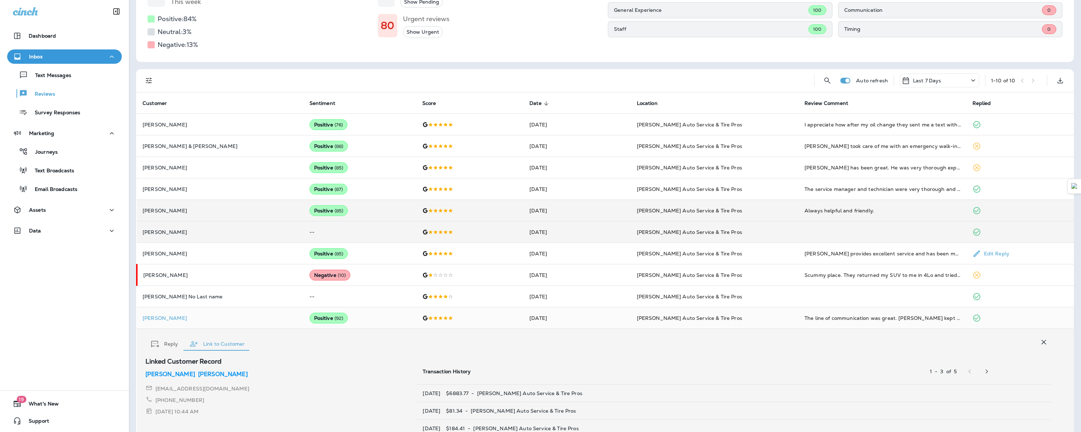
scroll to position [109, 0]
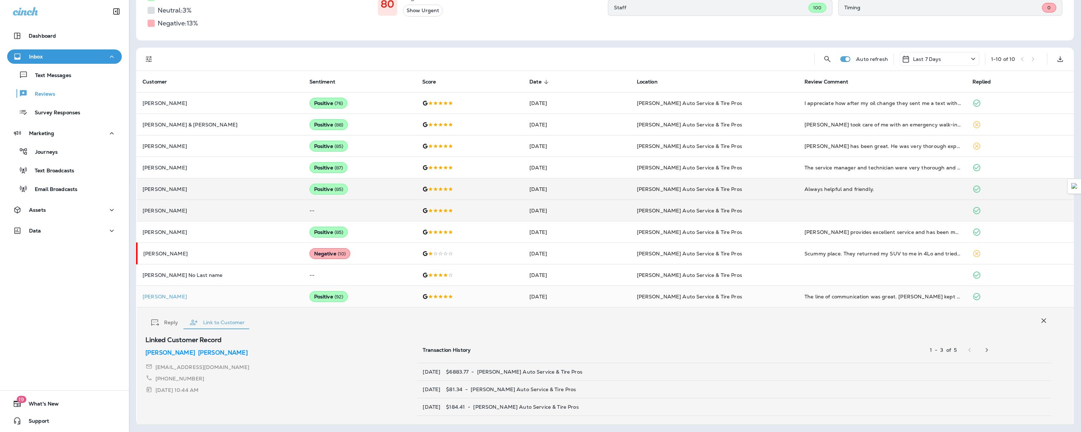
click at [1042, 321] on icon "button" at bounding box center [1044, 321] width 5 height 5
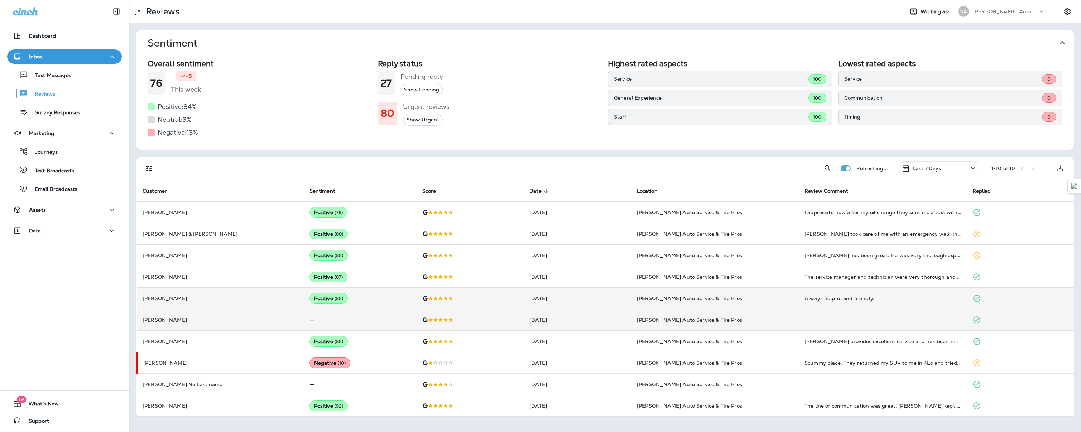
scroll to position [0, 0]
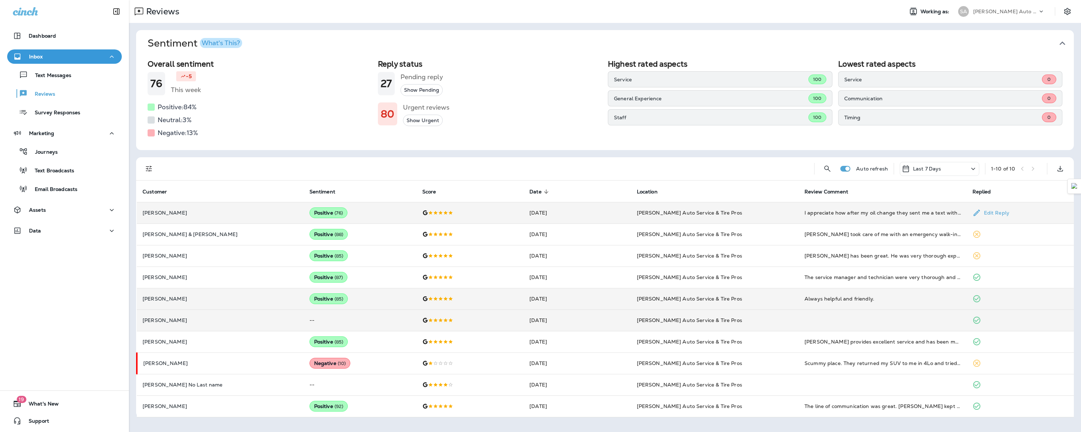
click at [498, 209] on td at bounding box center [470, 212] width 107 height 21
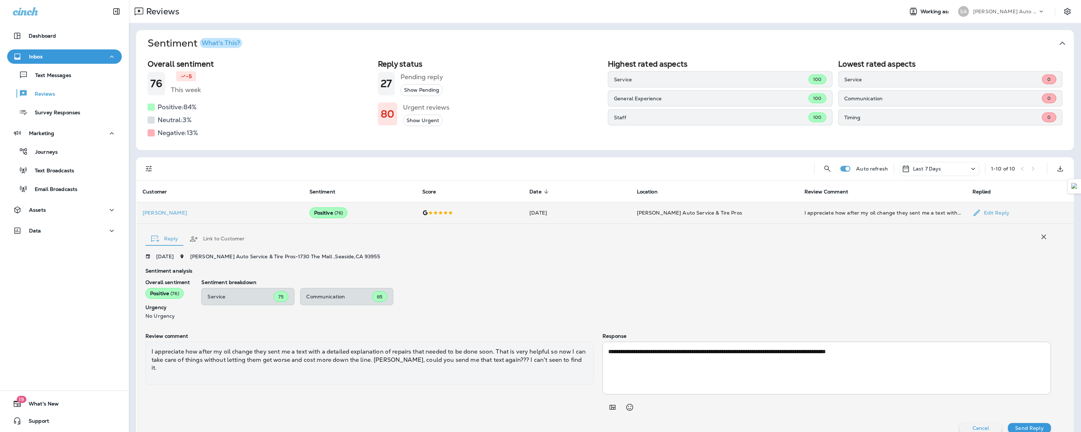
scroll to position [10, 0]
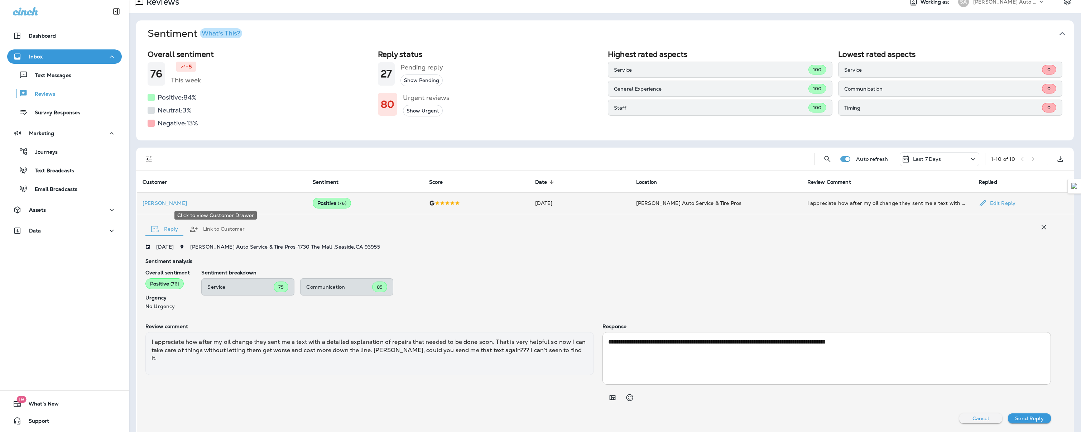
click at [161, 201] on p "[PERSON_NAME]" at bounding box center [222, 203] width 159 height 6
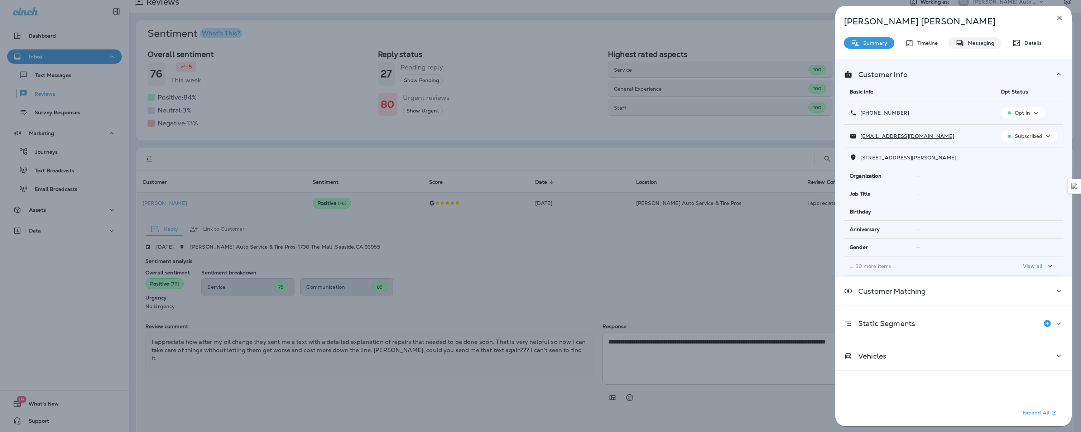
click at [973, 37] on div "[PERSON_NAME] Summary Timeline Messaging Details Customer Info Basic Info Opt S…" at bounding box center [954, 218] width 236 height 425
click at [974, 46] on div "Messaging" at bounding box center [975, 42] width 53 height 11
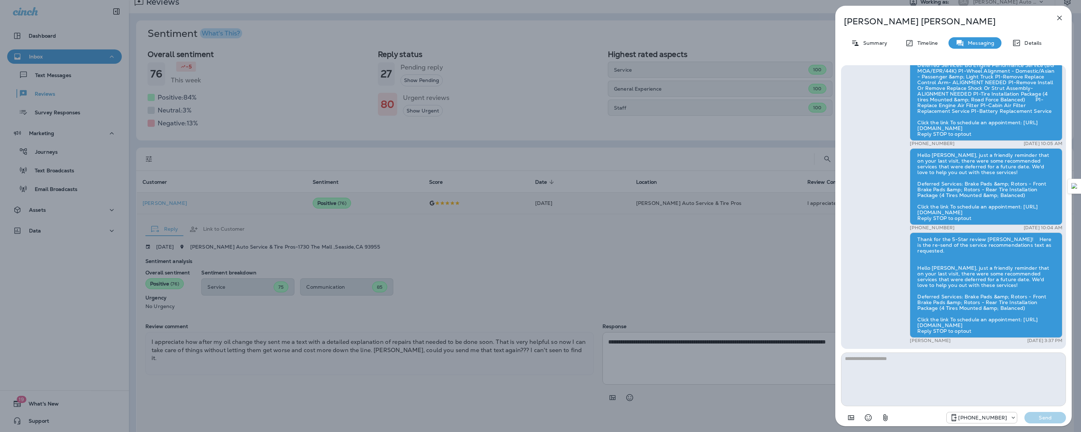
click at [1057, 15] on icon "button" at bounding box center [1060, 18] width 9 height 9
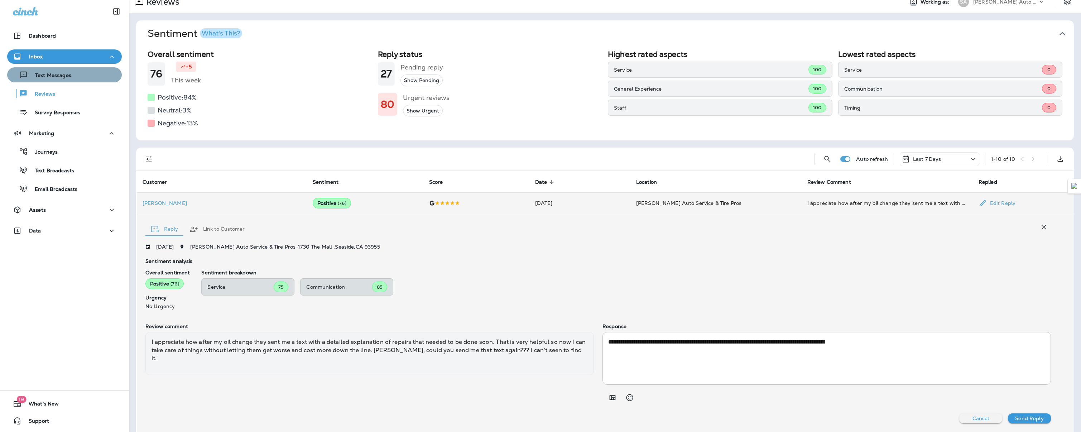
click at [64, 79] on div "Text Messages" at bounding box center [40, 75] width 61 height 11
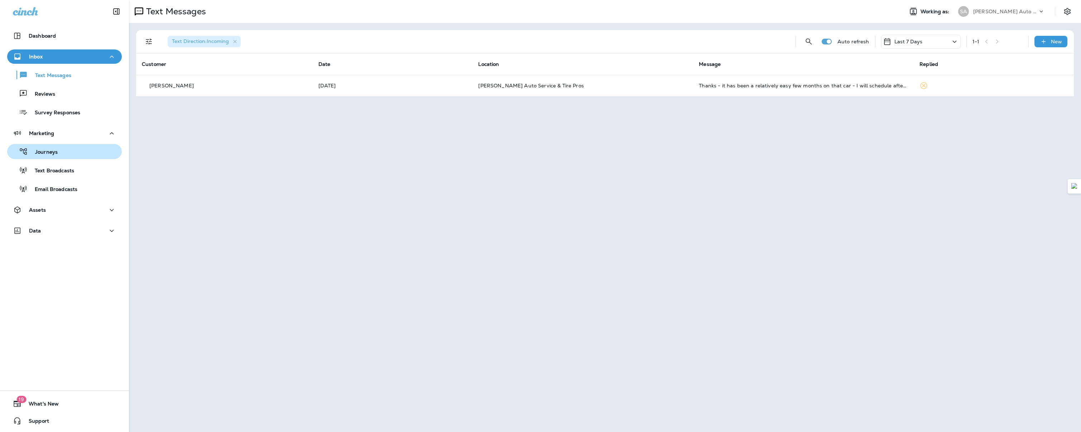
click at [49, 154] on p "Journeys" at bounding box center [43, 152] width 30 height 7
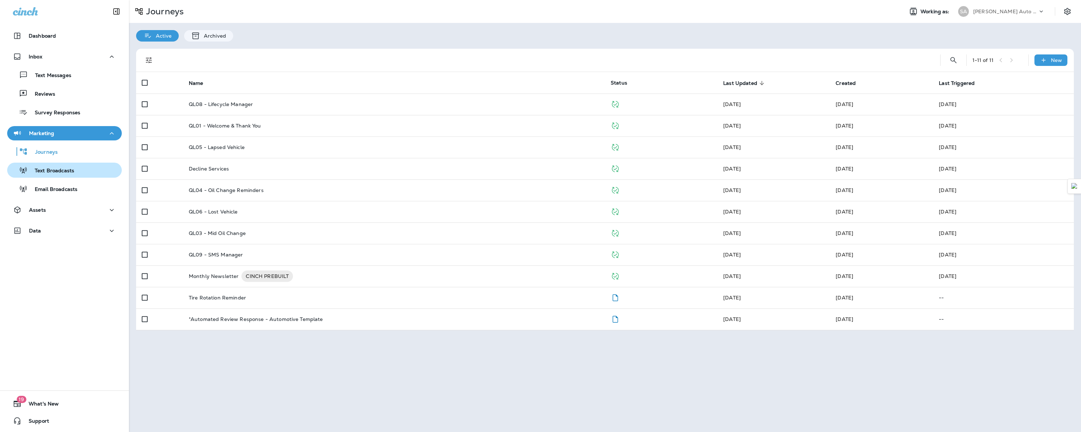
click at [53, 174] on p "Text Broadcasts" at bounding box center [51, 171] width 47 height 7
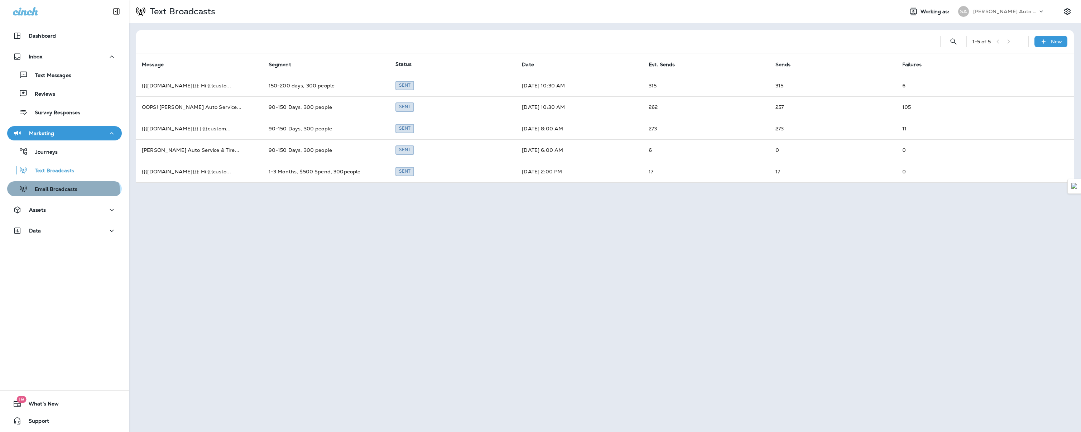
click at [59, 195] on button "Email Broadcasts" at bounding box center [64, 188] width 115 height 15
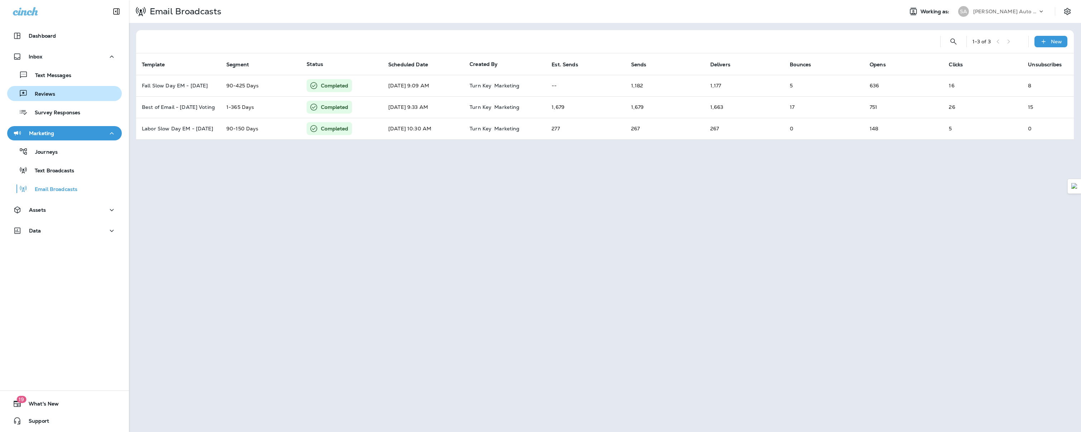
click at [70, 95] on div "Reviews" at bounding box center [64, 93] width 109 height 11
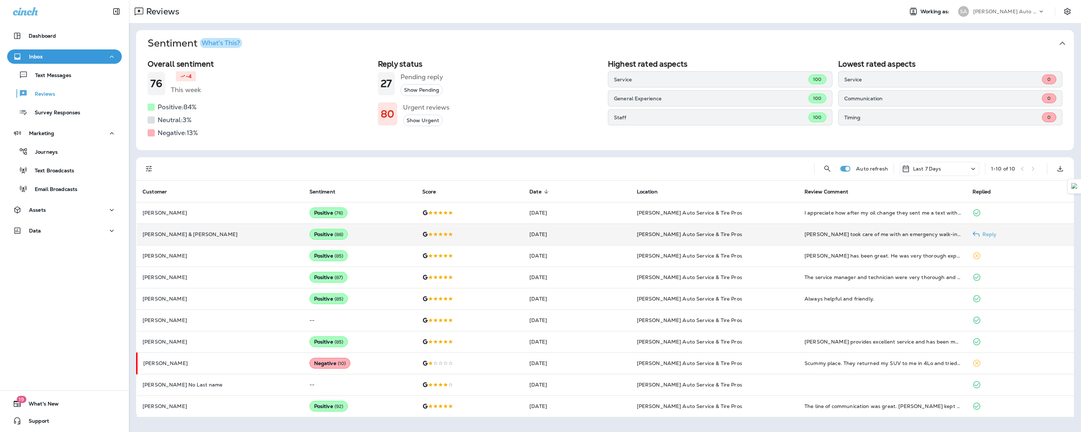
click at [254, 237] on p "[PERSON_NAME] & [PERSON_NAME]" at bounding box center [221, 234] width 156 height 6
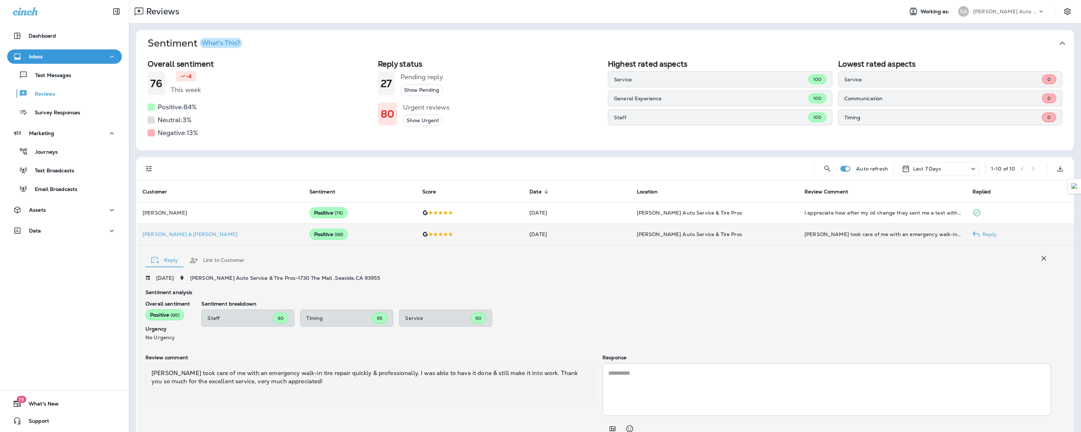
scroll to position [31, 0]
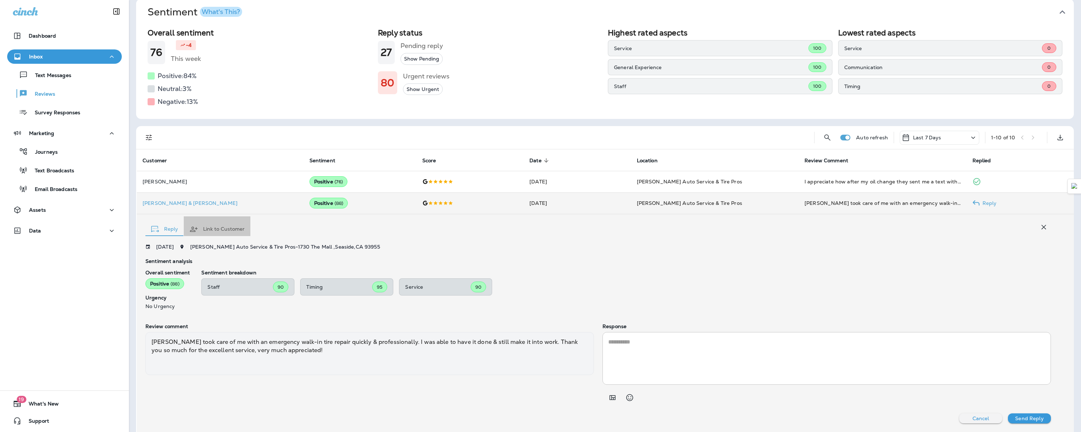
click at [232, 231] on button "Link to Customer" at bounding box center [217, 229] width 67 height 26
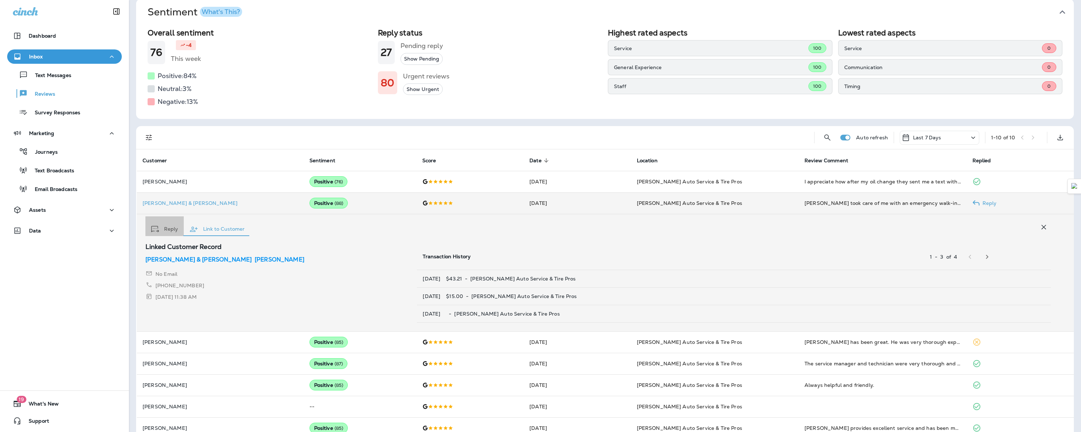
click at [168, 230] on button "Reply" at bounding box center [164, 229] width 38 height 26
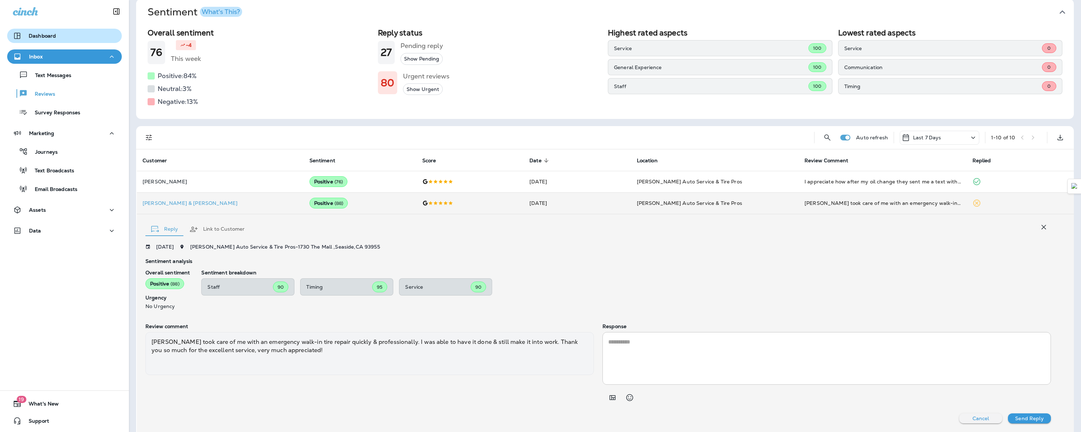
click at [50, 31] on button "Dashboard" at bounding box center [64, 36] width 115 height 14
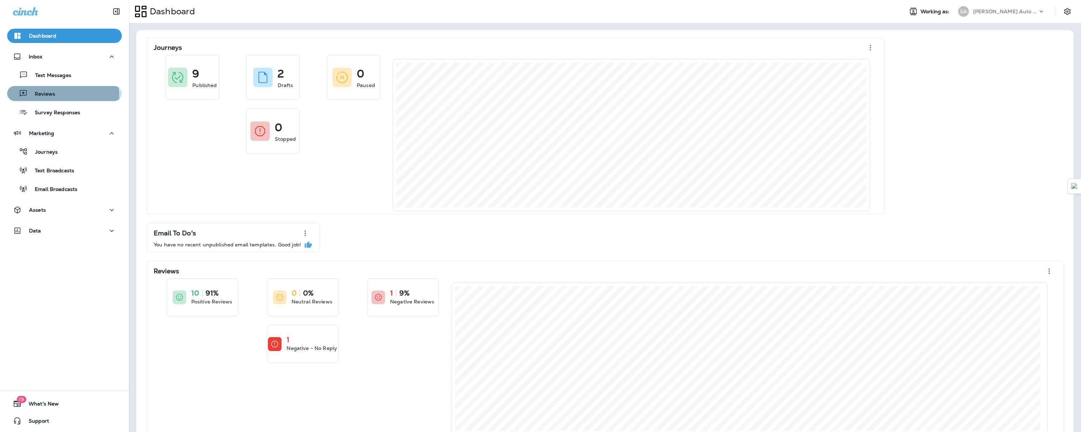
click at [49, 97] on p "Reviews" at bounding box center [42, 94] width 28 height 7
